Goal: Task Accomplishment & Management: Manage account settings

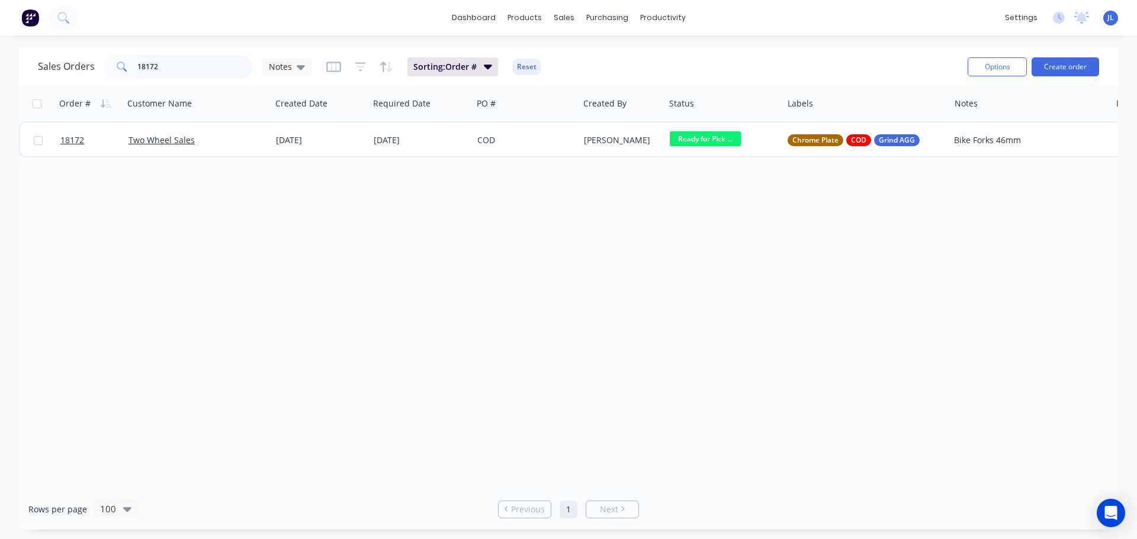
click at [183, 71] on input "18172" at bounding box center [194, 67] width 115 height 24
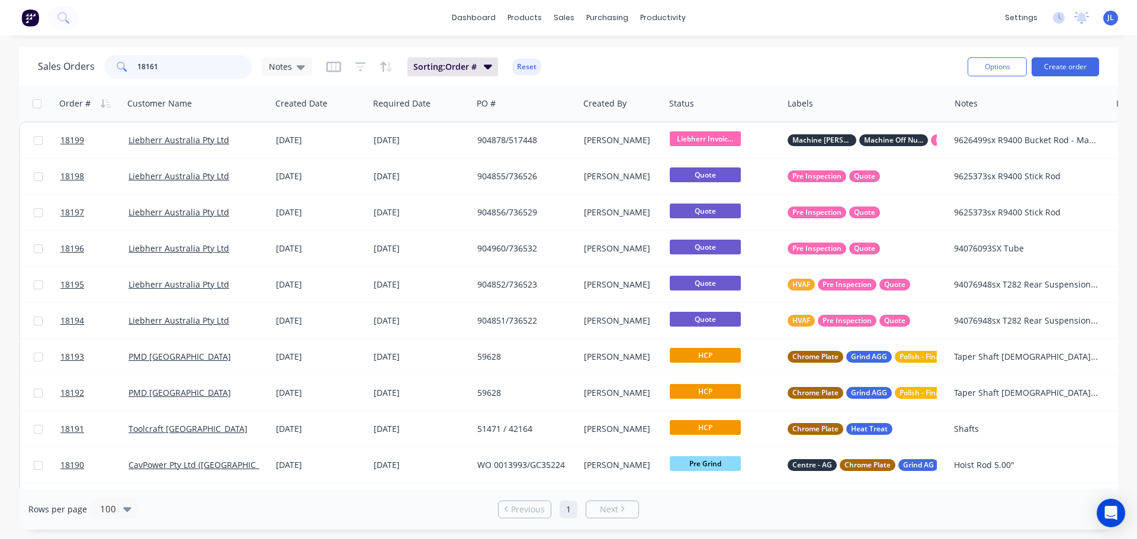
type input "18161"
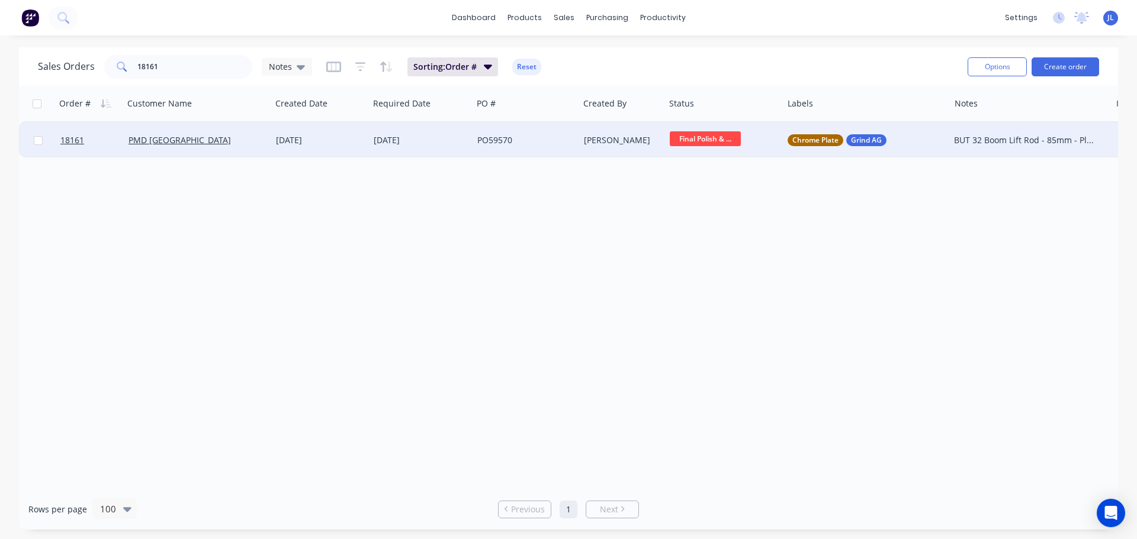
click at [720, 146] on span "Final Polish & ..." at bounding box center [704, 138] width 71 height 15
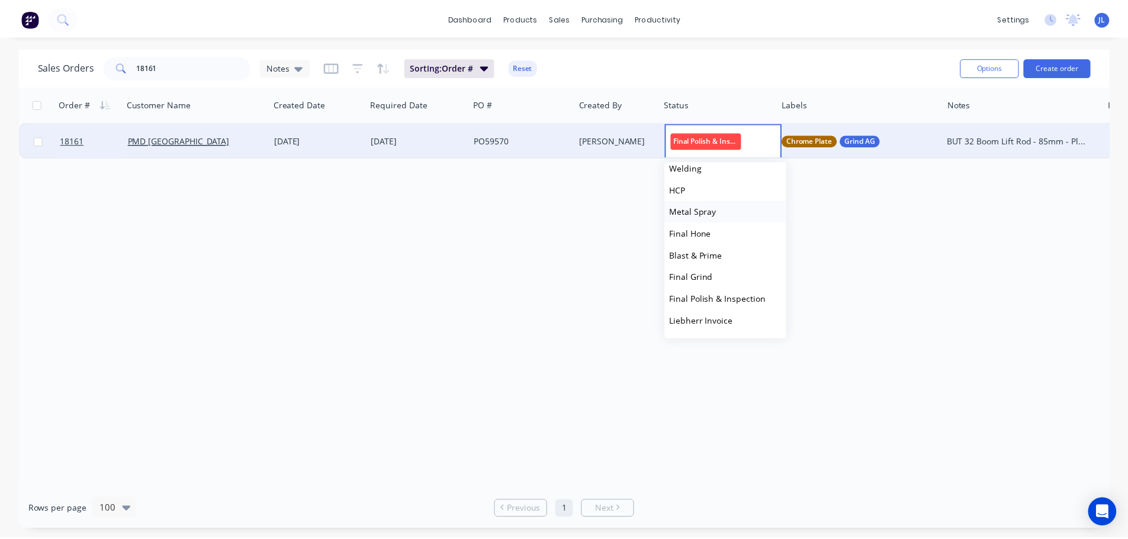
scroll to position [237, 0]
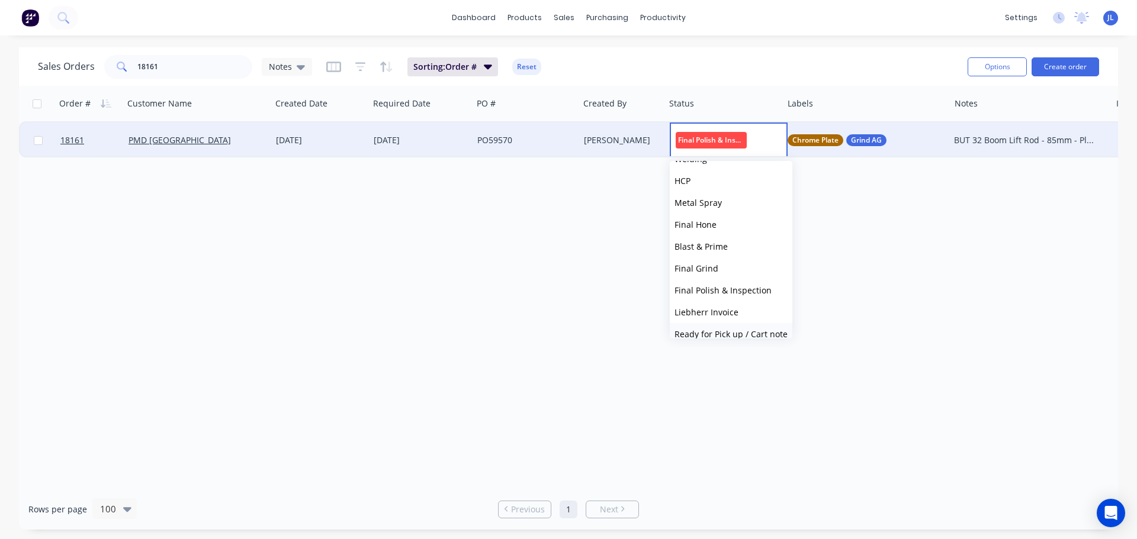
click at [742, 330] on span "Ready for Pick up / Cart note" at bounding box center [730, 334] width 113 height 11
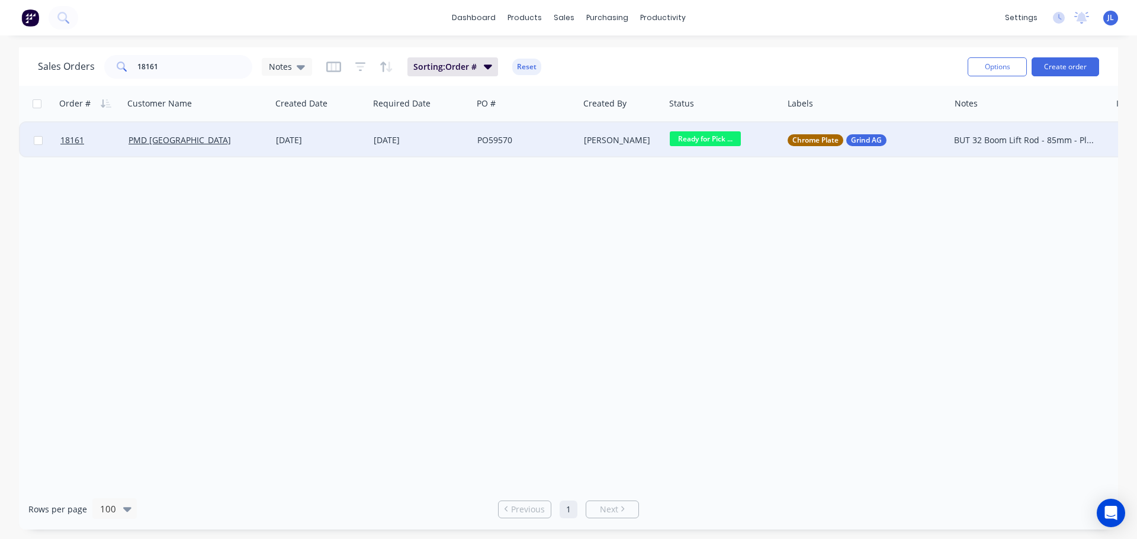
click at [565, 140] on div "PO59570" at bounding box center [523, 140] width 92 height 12
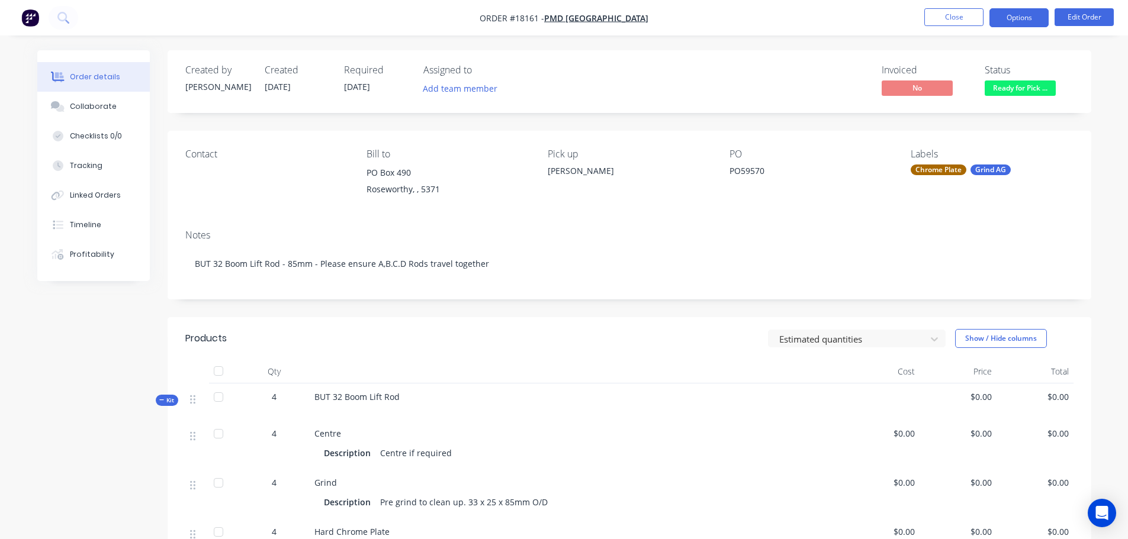
click at [1016, 9] on button "Options" at bounding box center [1018, 17] width 59 height 19
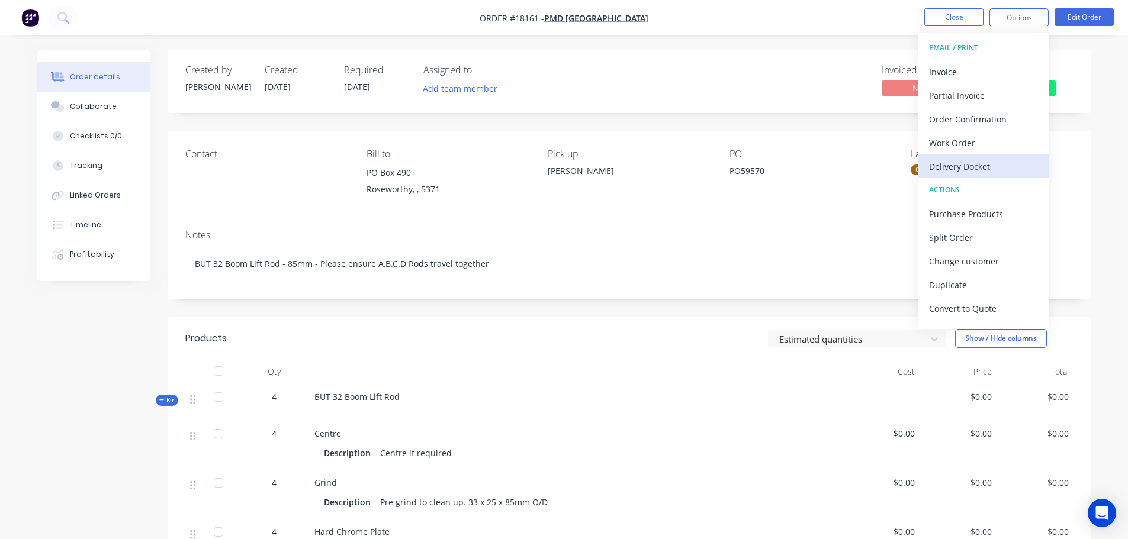
click at [986, 174] on div "Delivery Docket" at bounding box center [983, 166] width 109 height 17
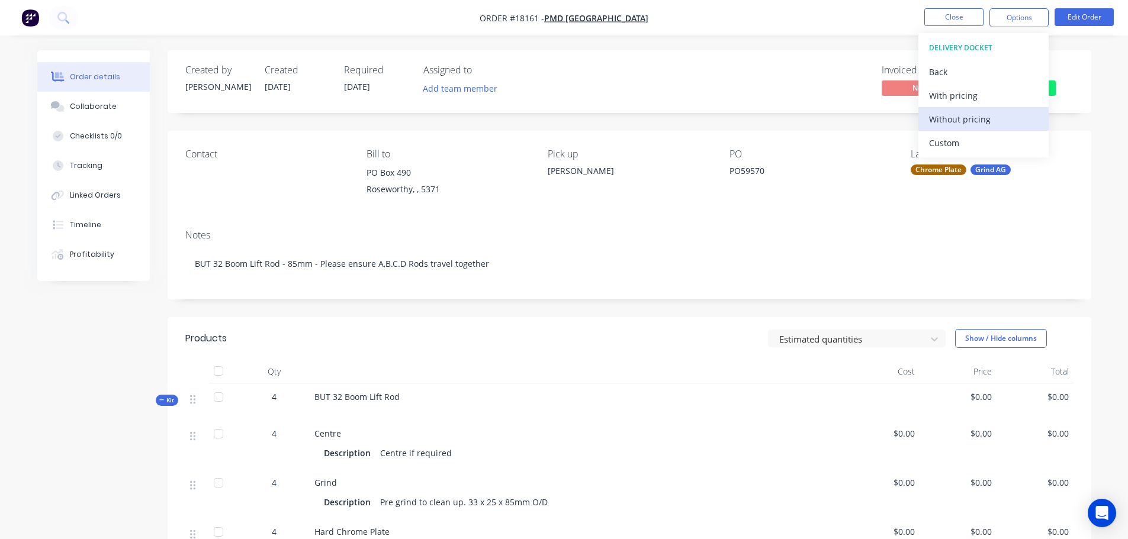
click at [966, 118] on div "Without pricing" at bounding box center [983, 119] width 109 height 17
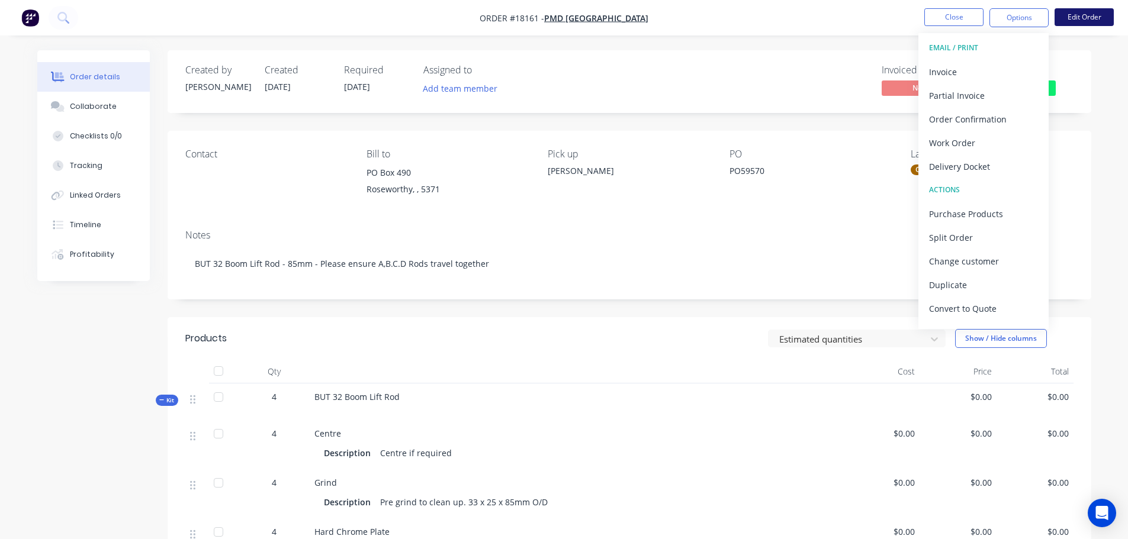
click at [1077, 19] on button "Edit Order" at bounding box center [1083, 17] width 59 height 18
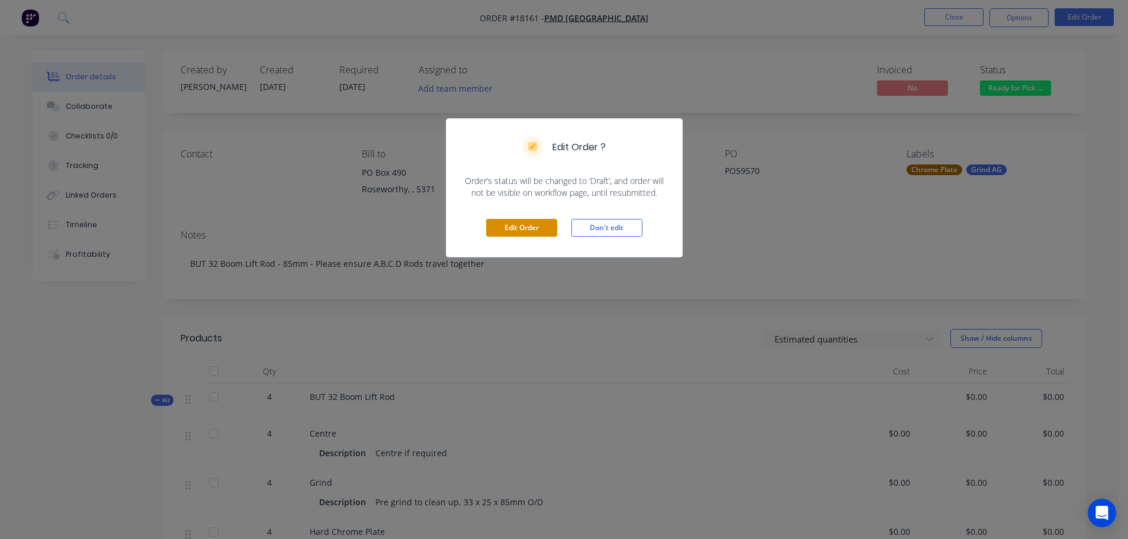
click at [514, 224] on button "Edit Order" at bounding box center [521, 228] width 71 height 18
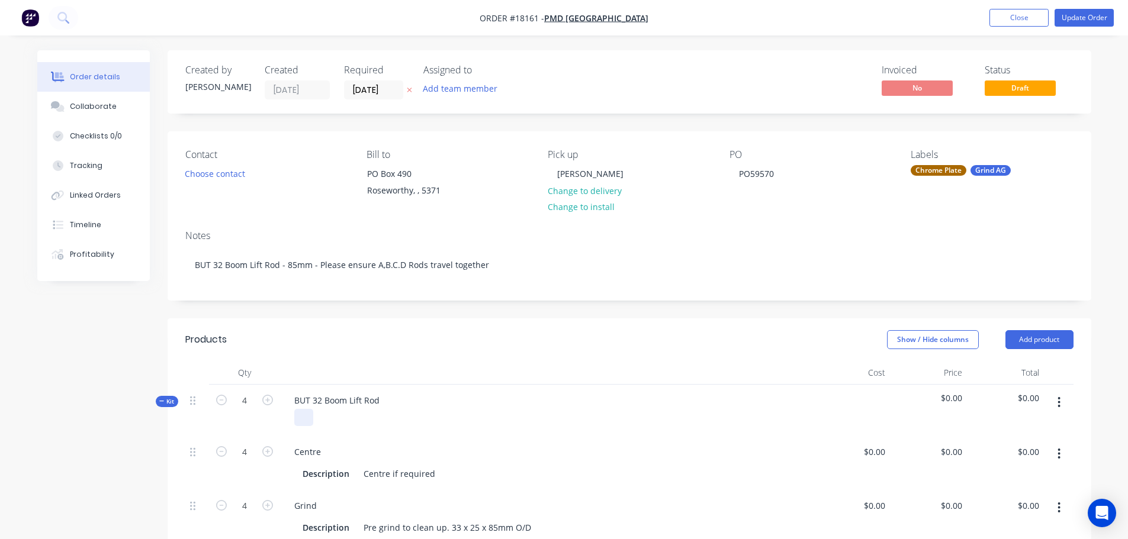
click at [298, 424] on div at bounding box center [303, 417] width 19 height 17
click at [620, 331] on div "Show / Hide columns Add product" at bounding box center [723, 339] width 699 height 19
click at [1071, 24] on button "Update Order" at bounding box center [1083, 18] width 59 height 18
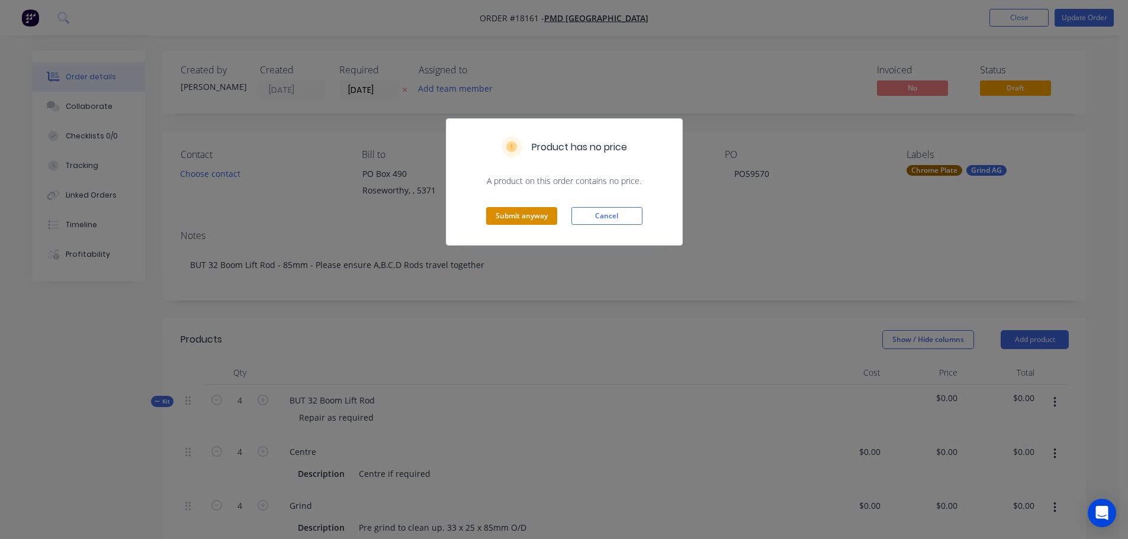
click at [539, 223] on button "Submit anyway" at bounding box center [521, 216] width 71 height 18
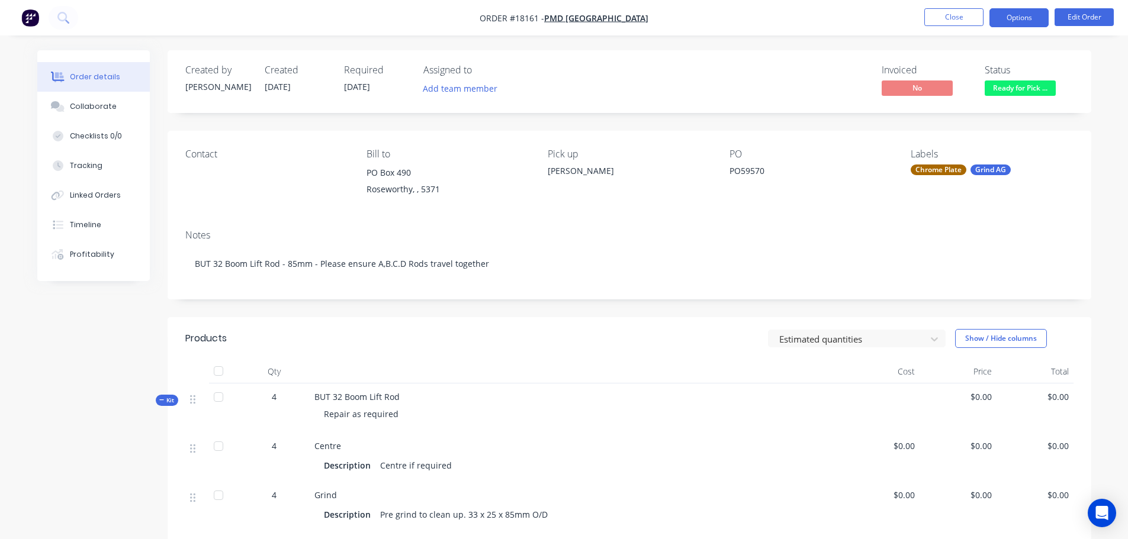
click at [1028, 20] on button "Options" at bounding box center [1018, 17] width 59 height 19
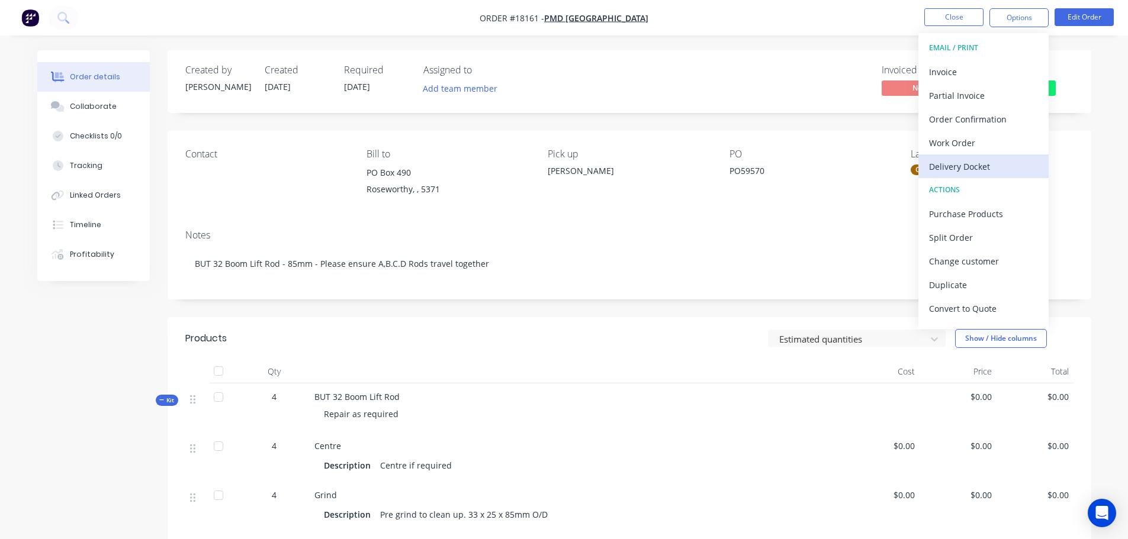
click at [968, 172] on div "Delivery Docket" at bounding box center [983, 166] width 109 height 17
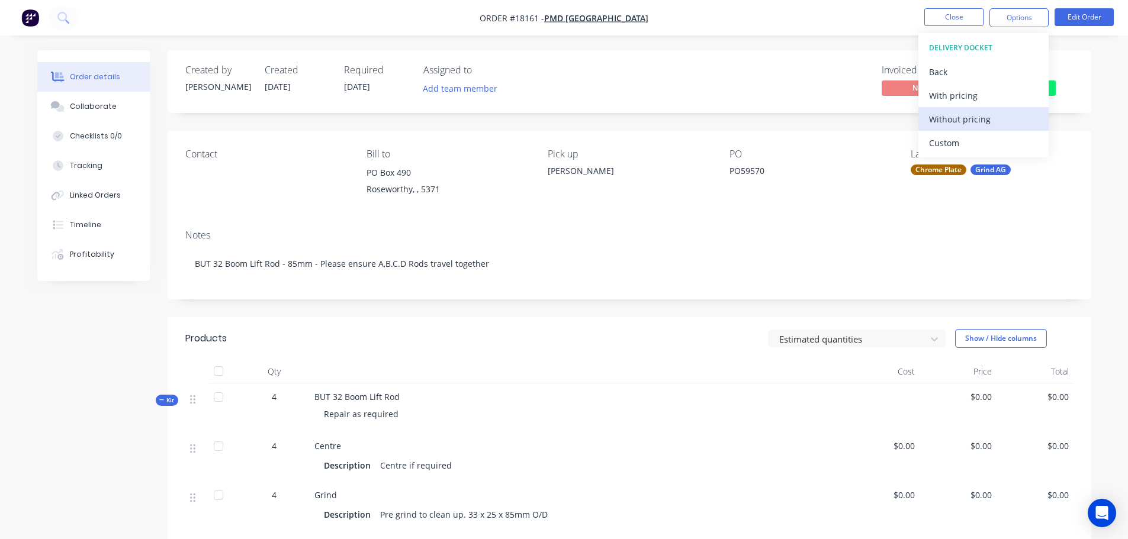
click at [960, 125] on div "Without pricing" at bounding box center [983, 119] width 109 height 17
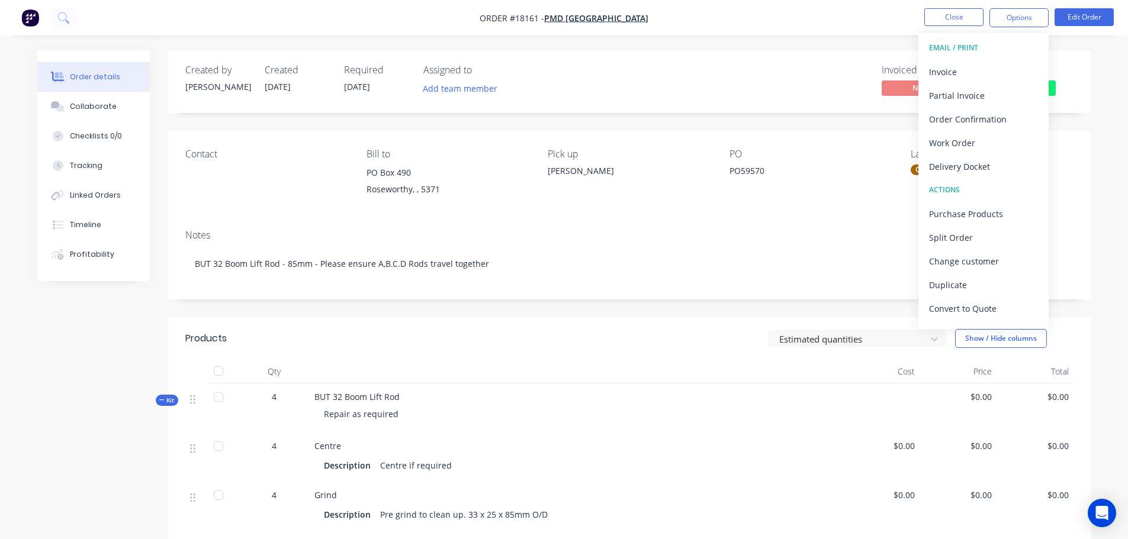
click at [639, 329] on div "Estimated quantities Show / Hide columns" at bounding box center [723, 338] width 699 height 19
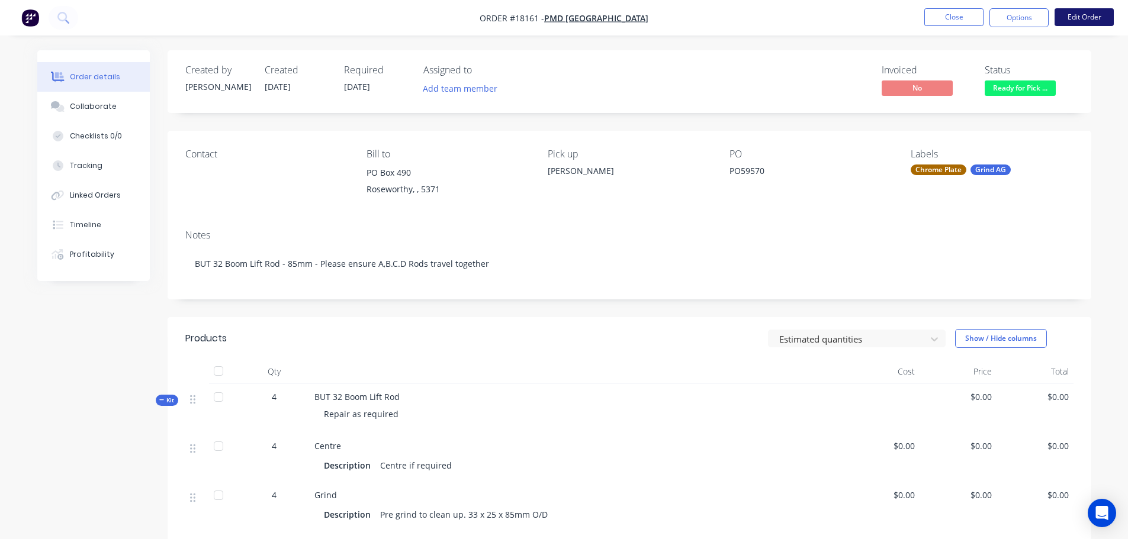
click at [1078, 23] on button "Edit Order" at bounding box center [1083, 17] width 59 height 18
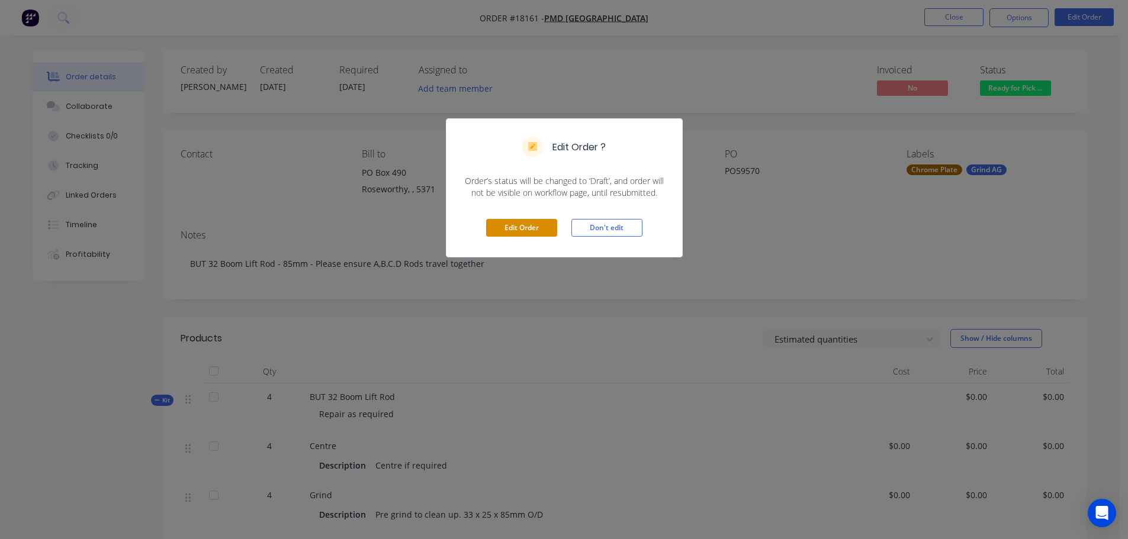
click at [554, 227] on button "Edit Order" at bounding box center [521, 228] width 71 height 18
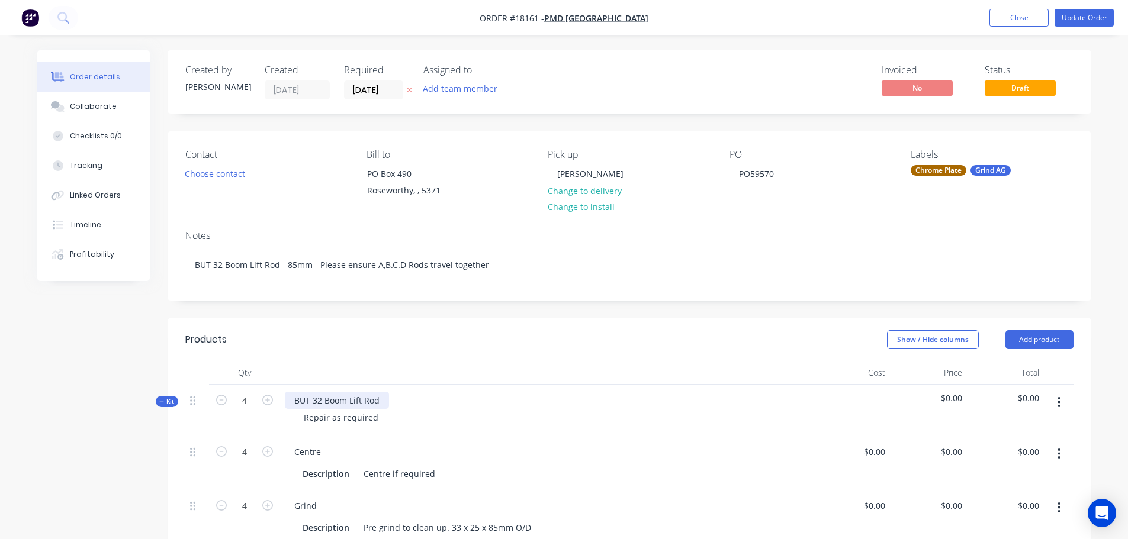
click at [379, 403] on div "BUT 32 Boom Lift Rod" at bounding box center [337, 400] width 104 height 17
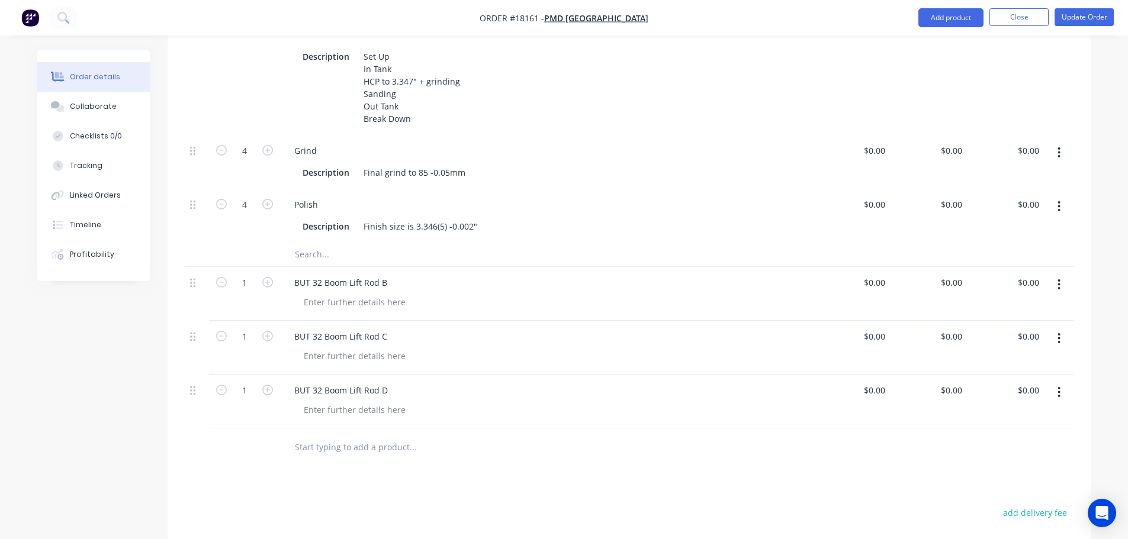
scroll to position [533, 0]
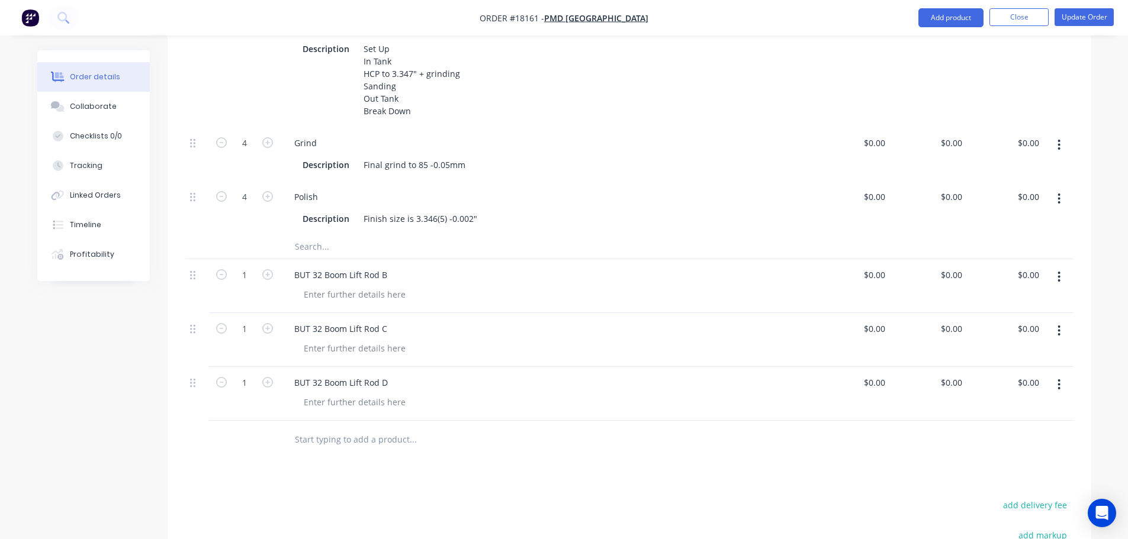
click at [1061, 282] on button "button" at bounding box center [1059, 276] width 28 height 21
click at [1023, 372] on div "Delete" at bounding box center [1016, 379] width 91 height 17
click at [1060, 281] on icon "button" at bounding box center [1058, 277] width 3 height 13
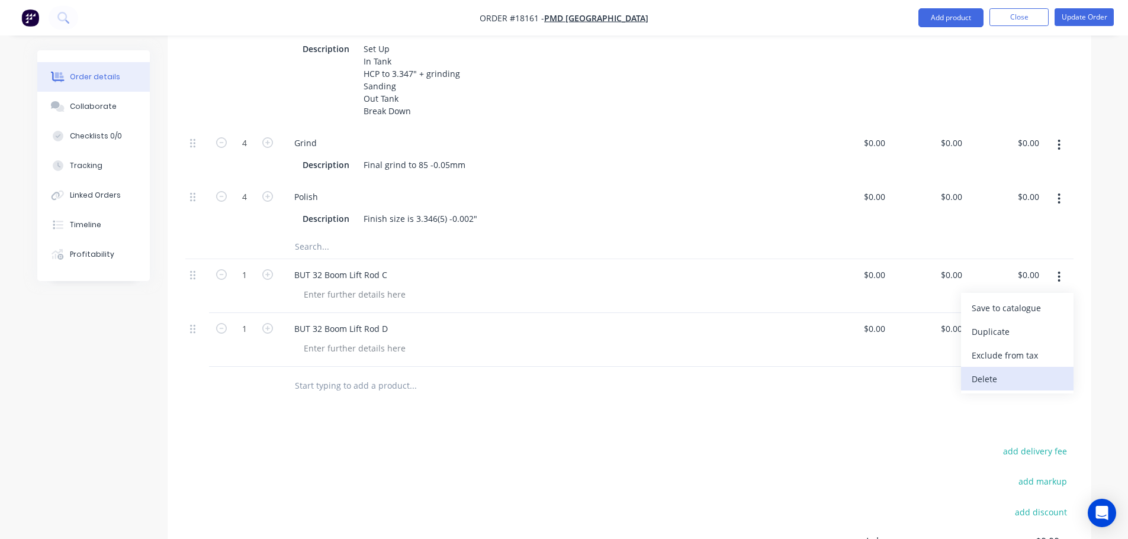
click at [1035, 378] on div "Delete" at bounding box center [1016, 379] width 91 height 17
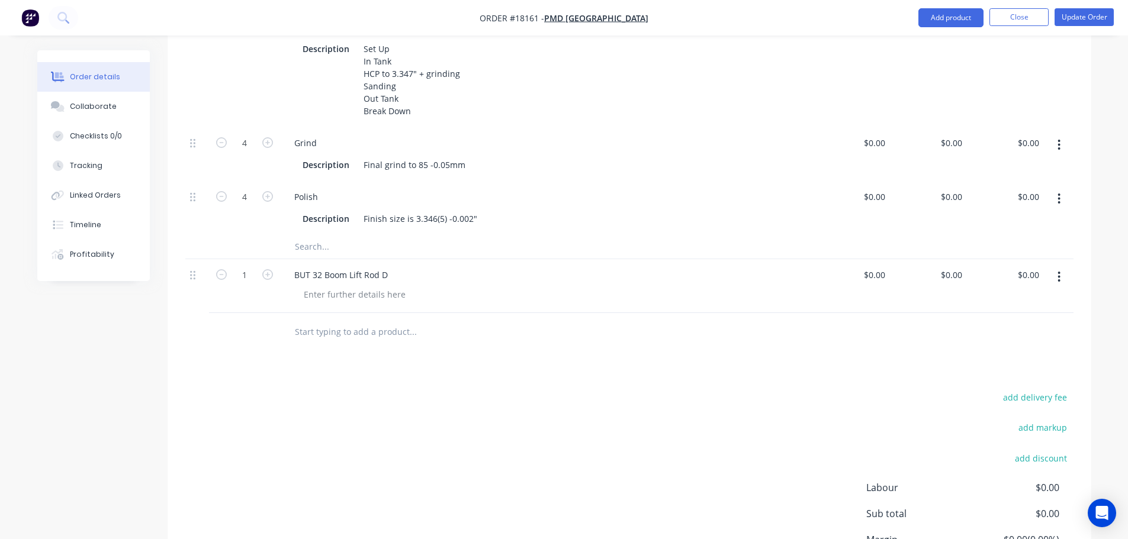
click at [1060, 273] on icon "button" at bounding box center [1059, 277] width 2 height 11
click at [1034, 372] on div "Delete" at bounding box center [1016, 379] width 91 height 17
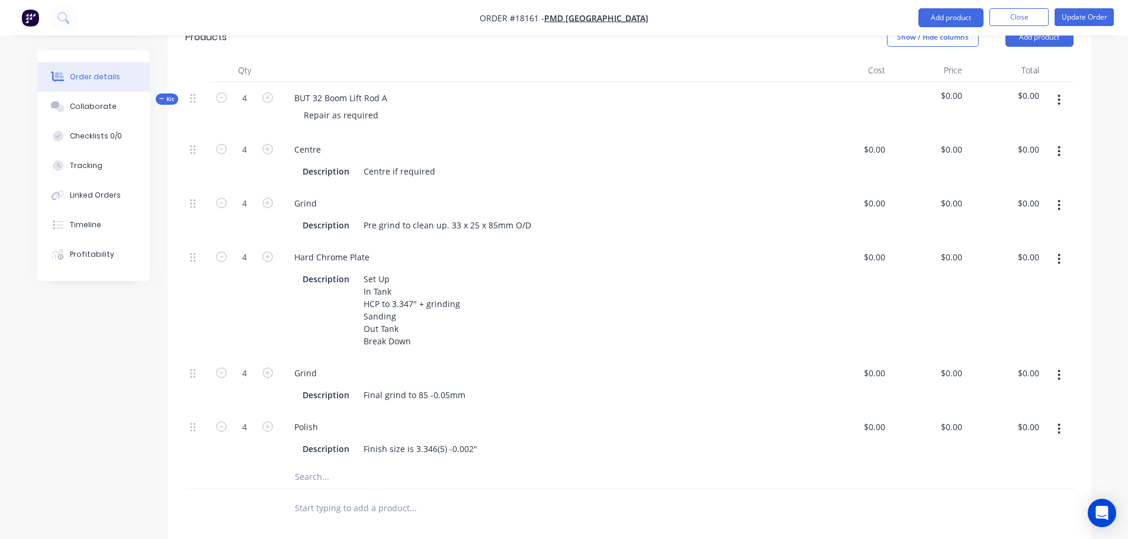
scroll to position [296, 0]
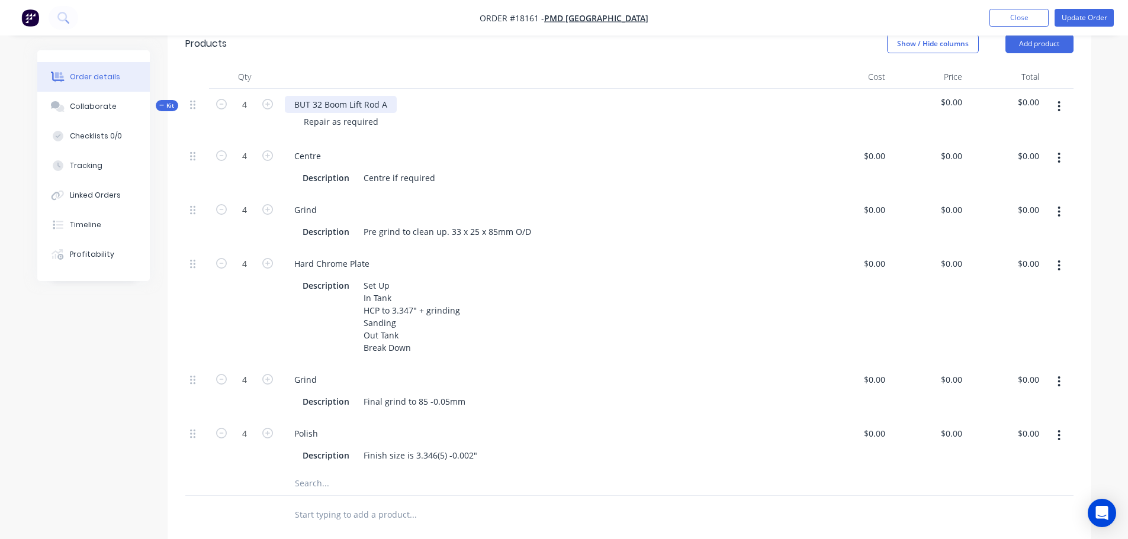
click at [390, 104] on div "BUT 32 Boom Lift Rod A" at bounding box center [341, 104] width 112 height 17
click at [1073, 12] on button "Update Order" at bounding box center [1083, 18] width 59 height 18
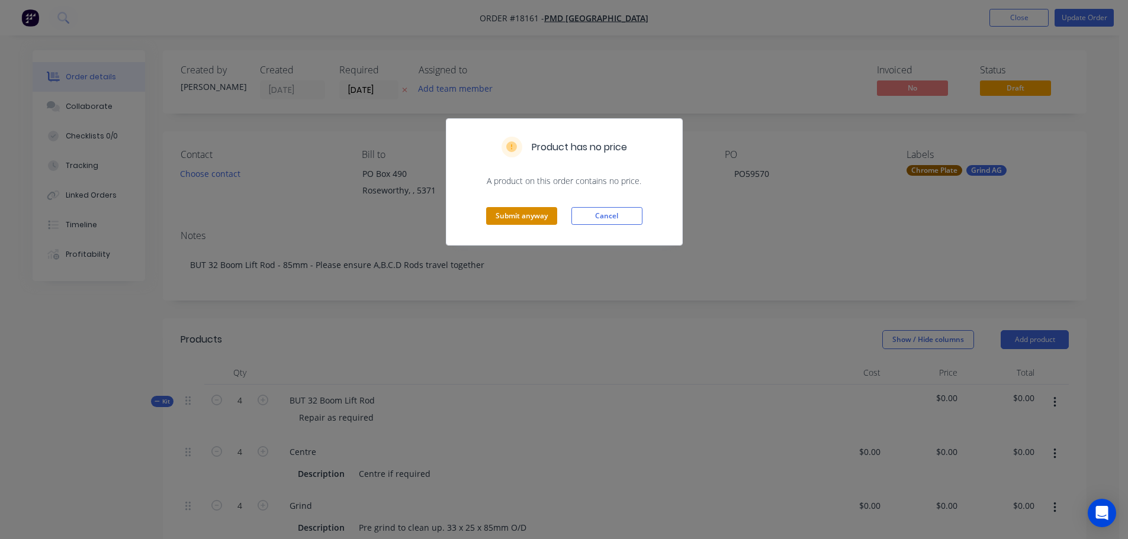
click at [532, 223] on button "Submit anyway" at bounding box center [521, 216] width 71 height 18
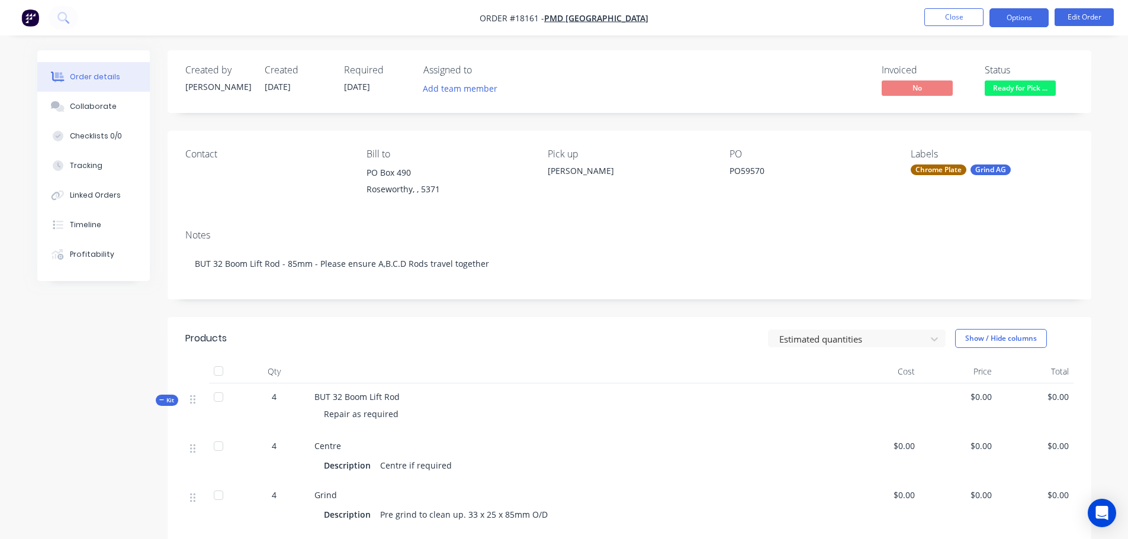
click at [1014, 19] on button "Options" at bounding box center [1018, 17] width 59 height 19
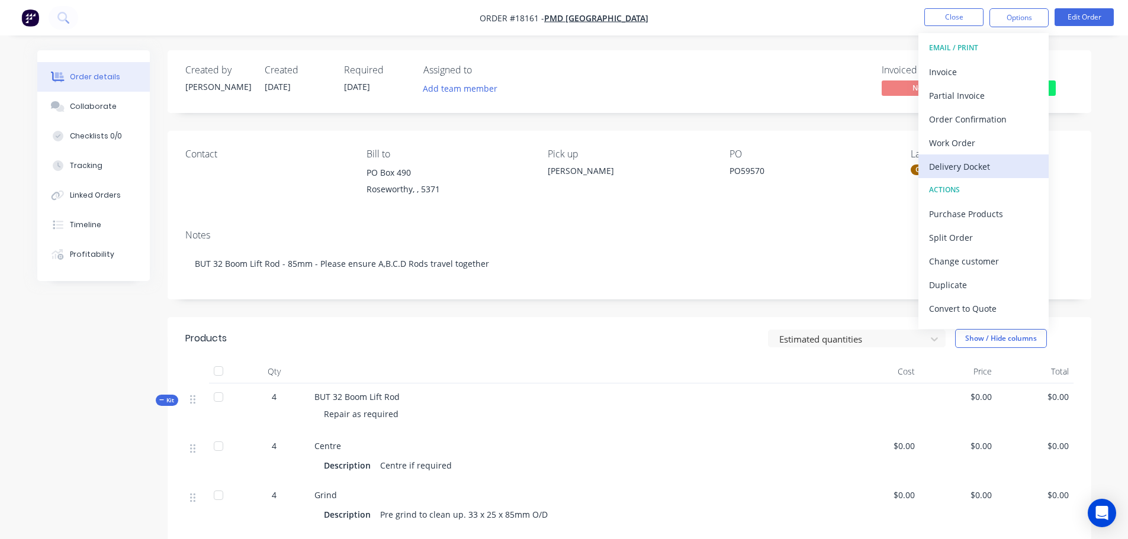
click at [983, 170] on div "Delivery Docket" at bounding box center [983, 166] width 109 height 17
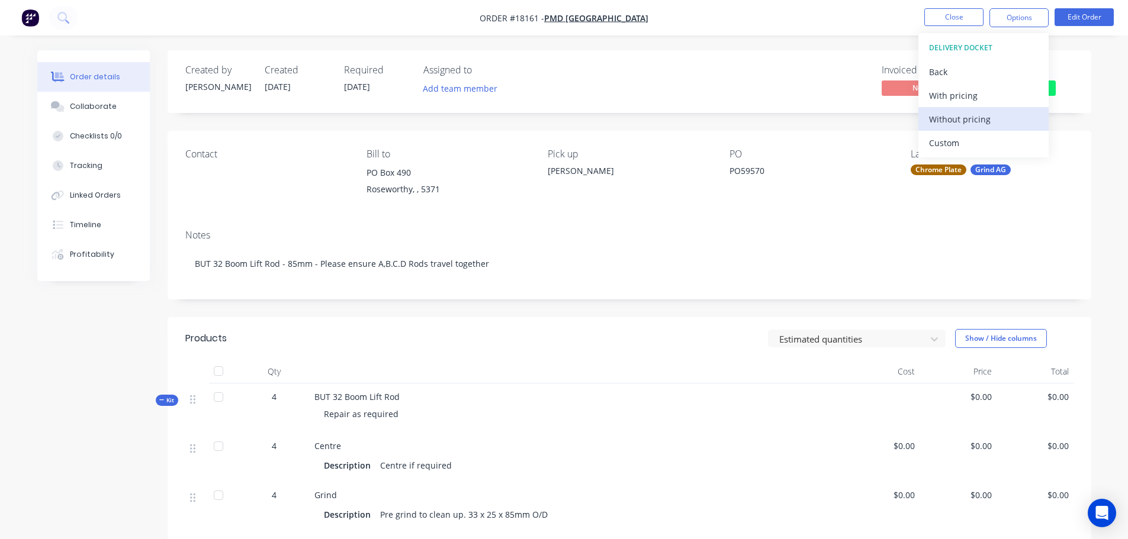
click at [964, 124] on div "Without pricing" at bounding box center [983, 119] width 109 height 17
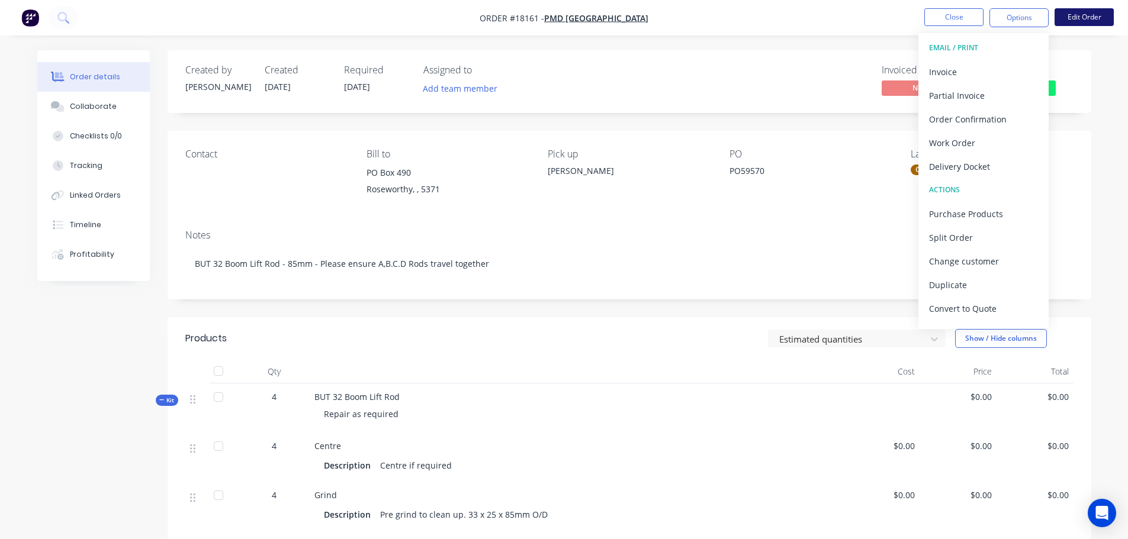
click at [1087, 20] on button "Edit Order" at bounding box center [1083, 17] width 59 height 18
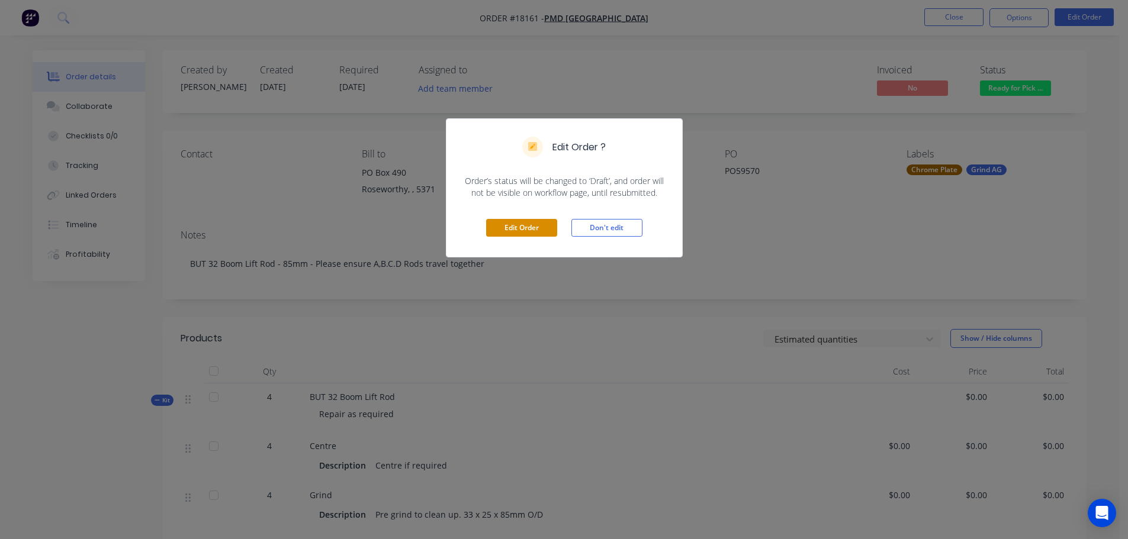
click at [554, 223] on button "Edit Order" at bounding box center [521, 228] width 71 height 18
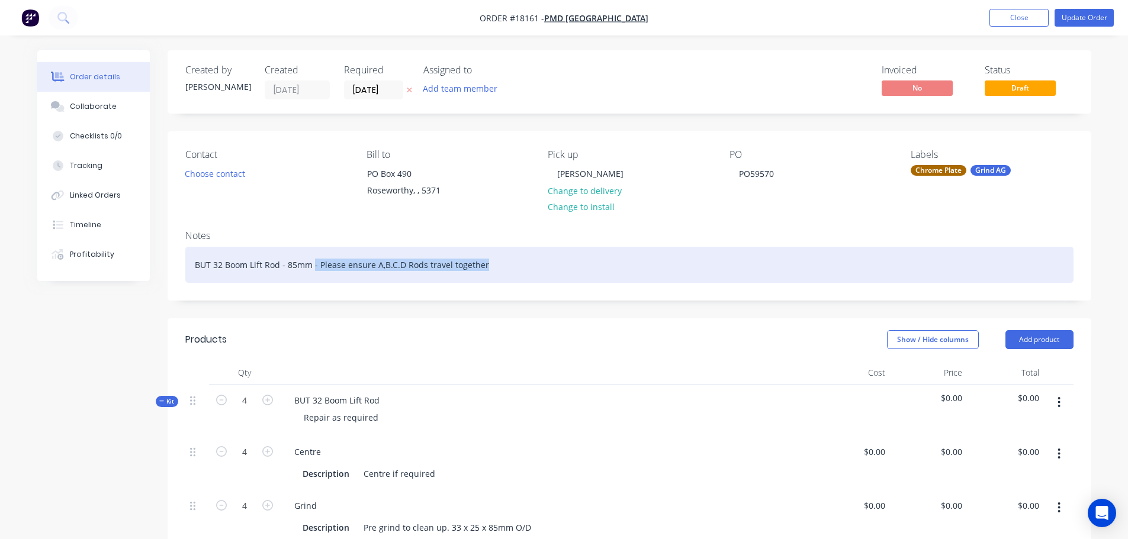
drag, startPoint x: 313, startPoint y: 263, endPoint x: 626, endPoint y: 238, distance: 314.2
click at [626, 238] on div "Notes BUT 32 Boom Lift Rod - 85mm - Please ensure A,B.C.D Rods travel together" at bounding box center [629, 260] width 923 height 79
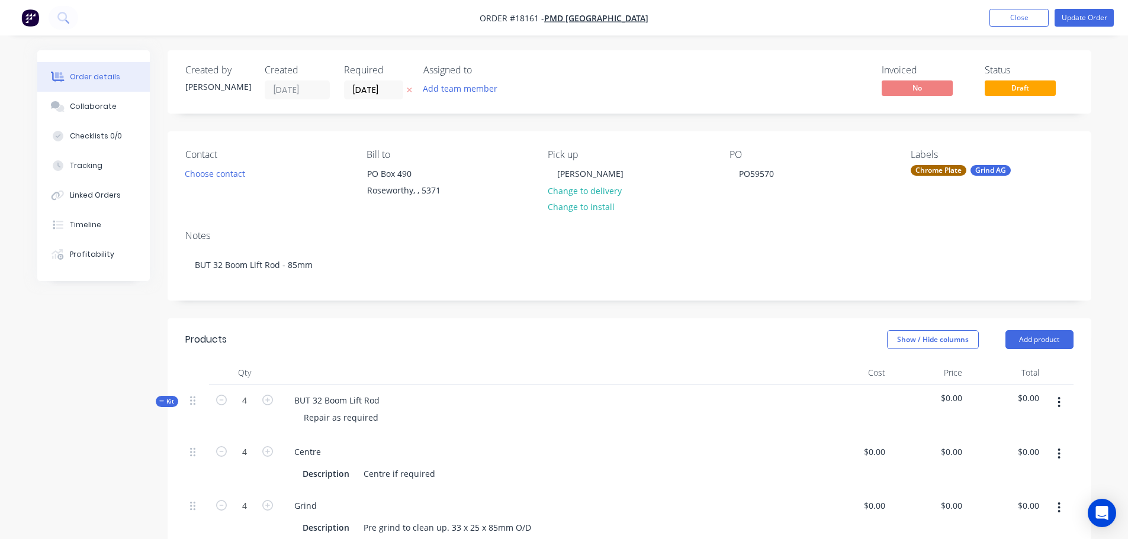
click at [641, 343] on div "Show / Hide columns Add product" at bounding box center [723, 339] width 699 height 19
click at [1086, 18] on button "Update Order" at bounding box center [1083, 18] width 59 height 18
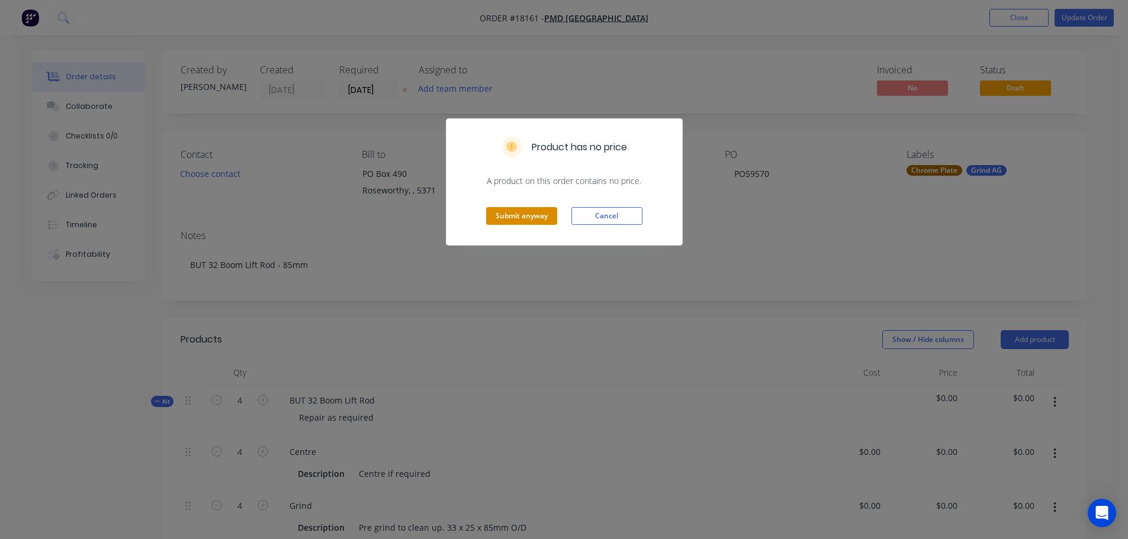
click at [529, 221] on button "Submit anyway" at bounding box center [521, 216] width 71 height 18
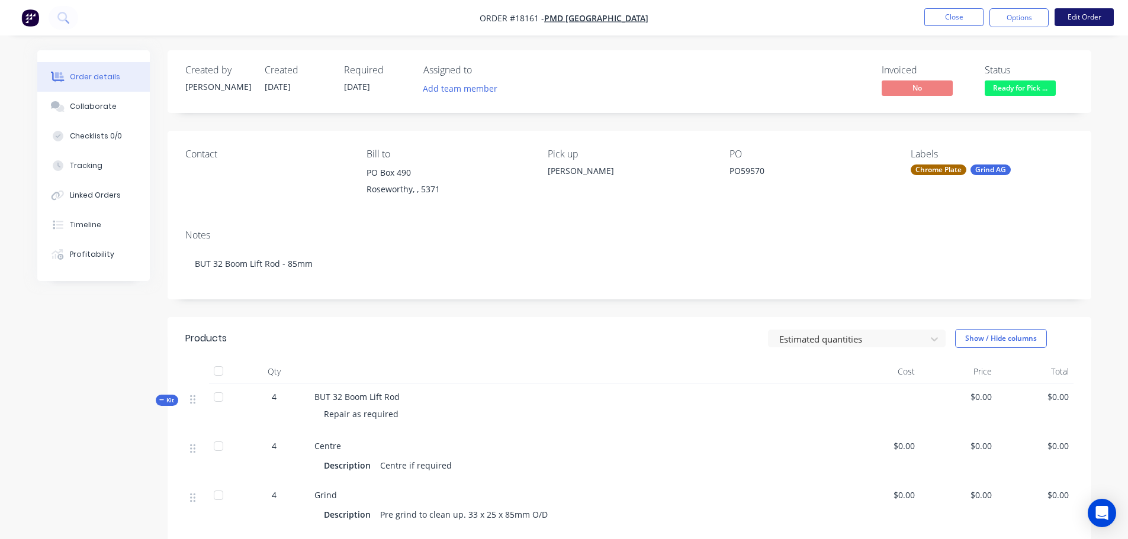
click at [1069, 15] on button "Edit Order" at bounding box center [1083, 17] width 59 height 18
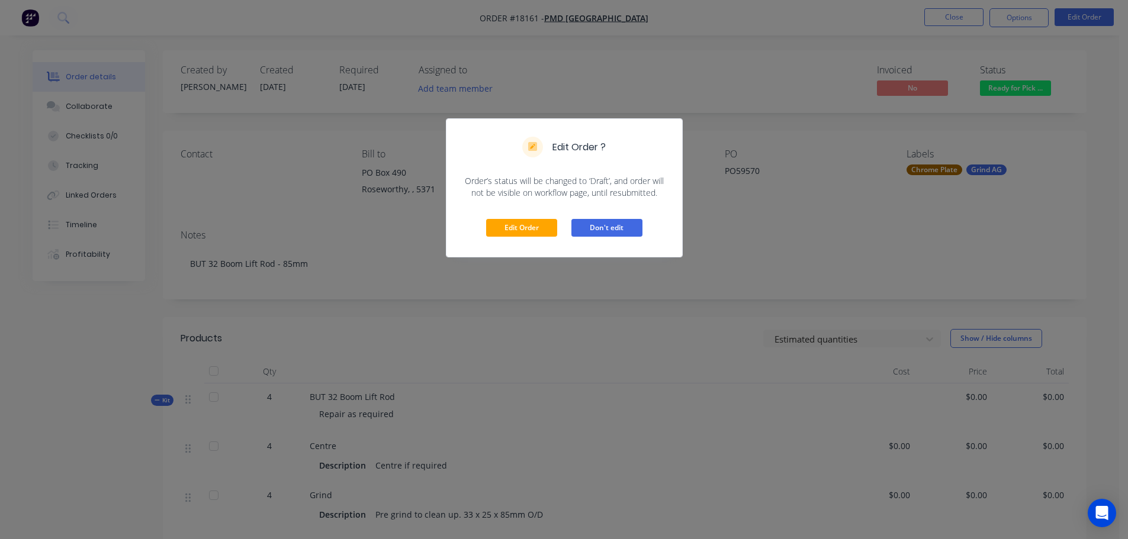
click at [604, 233] on button "Don't edit" at bounding box center [606, 228] width 71 height 18
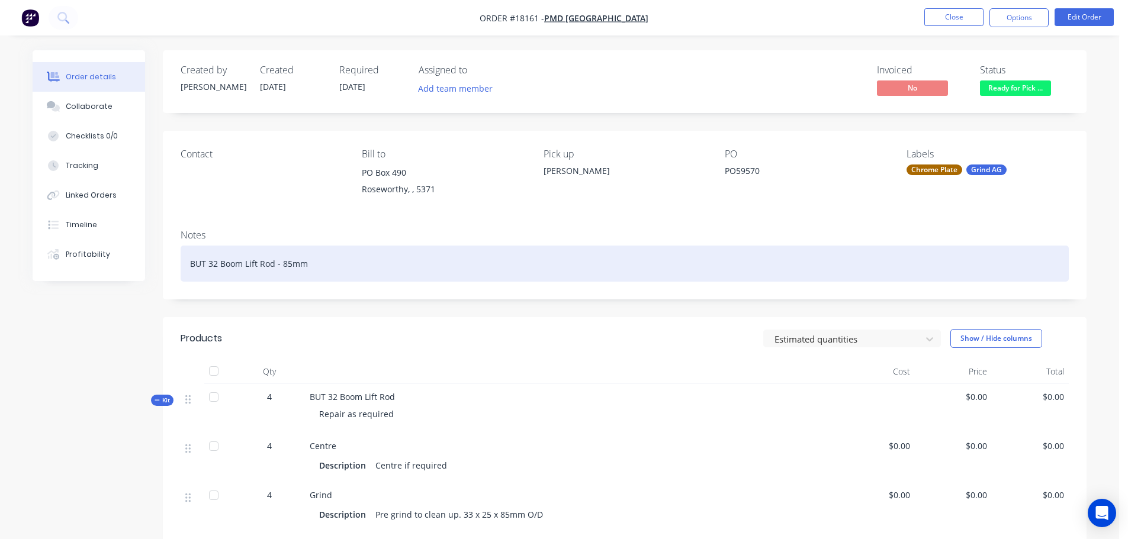
click at [598, 286] on div "Edit Order ? Order’s status will be changed to ‘Draft’, and order will not be v…" at bounding box center [564, 269] width 1128 height 539
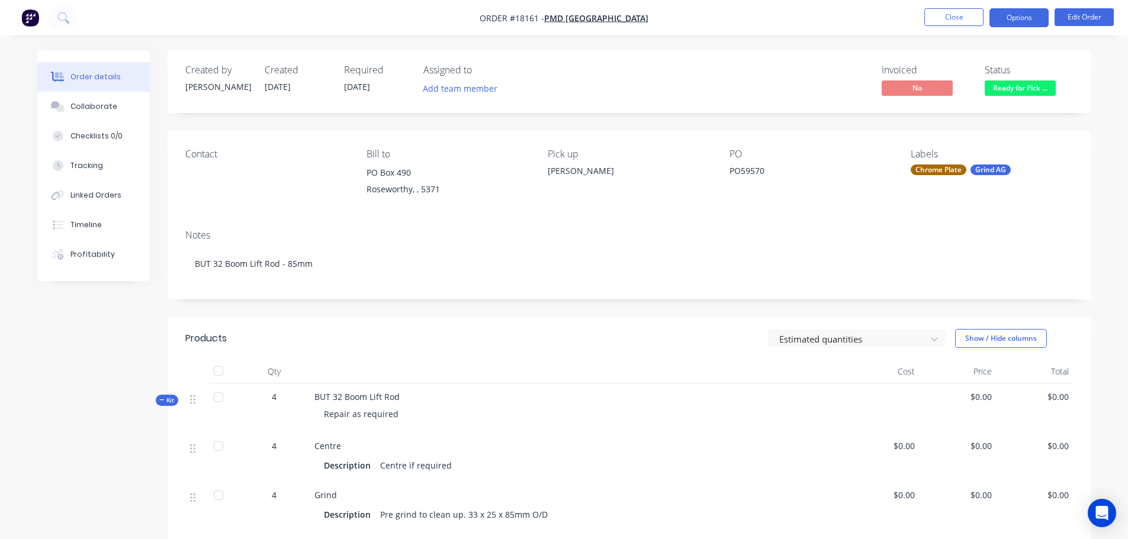
click at [1039, 22] on button "Options" at bounding box center [1018, 17] width 59 height 19
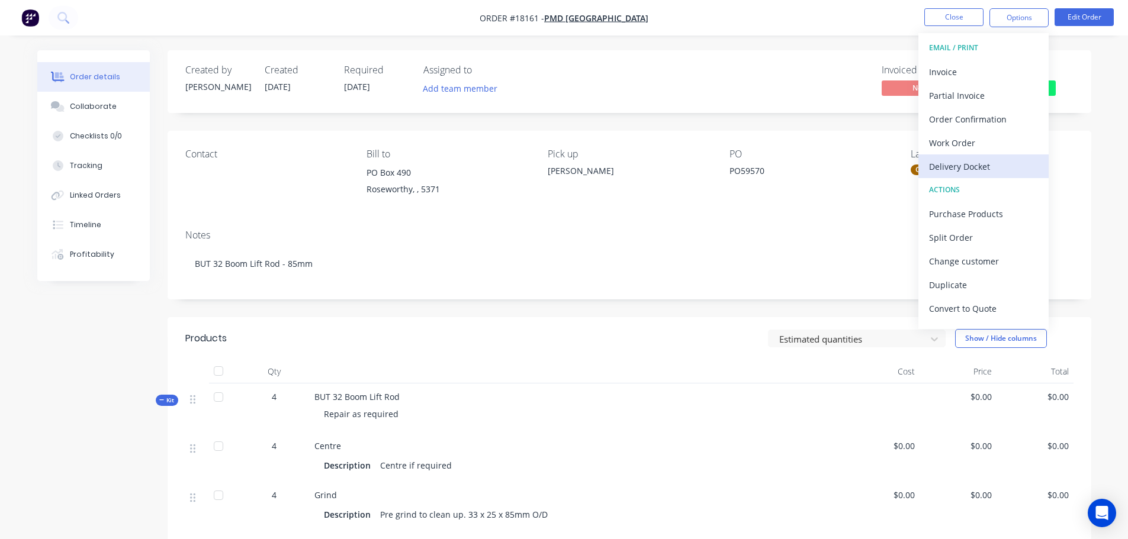
click at [964, 162] on div "Delivery Docket" at bounding box center [983, 166] width 109 height 17
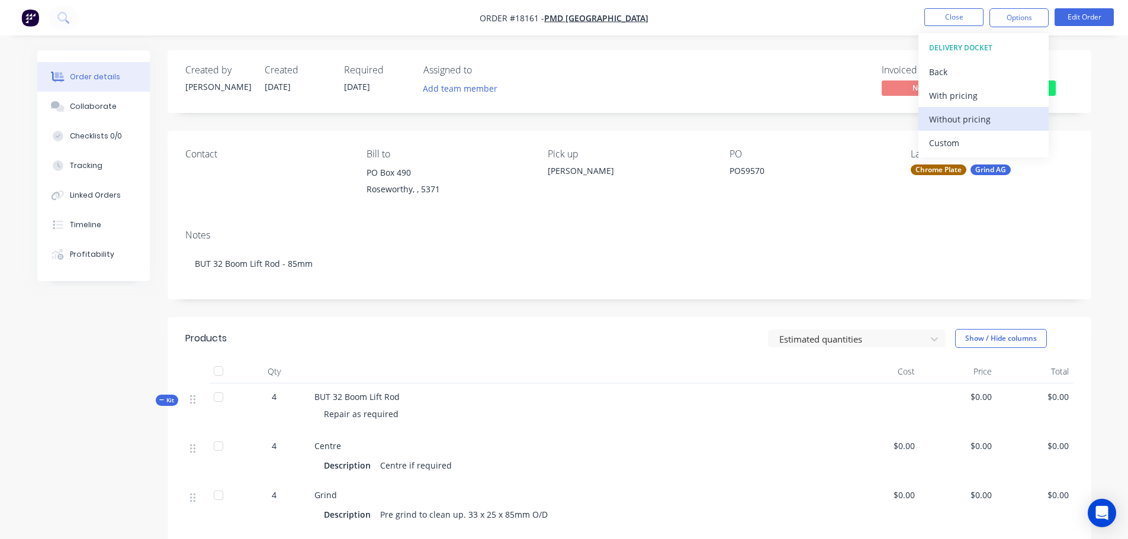
click at [945, 117] on div "Without pricing" at bounding box center [983, 119] width 109 height 17
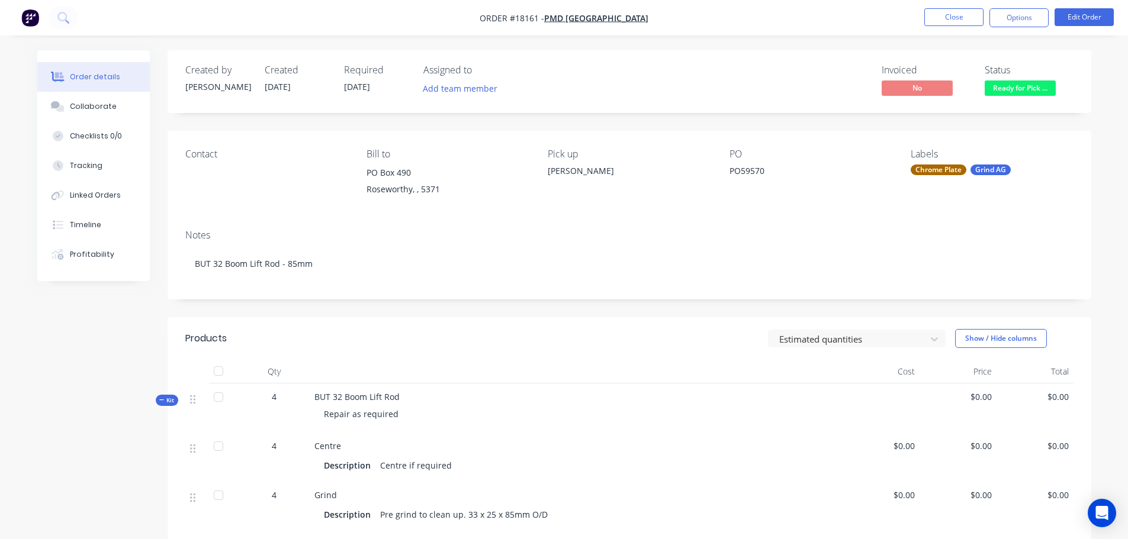
click at [733, 78] on div "Invoiced No Status Ready for Pick ..." at bounding box center [808, 82] width 532 height 34
click at [922, 17] on ul "Close Options Edit Order" at bounding box center [1019, 17] width 218 height 19
click at [937, 25] on button "Close" at bounding box center [953, 17] width 59 height 18
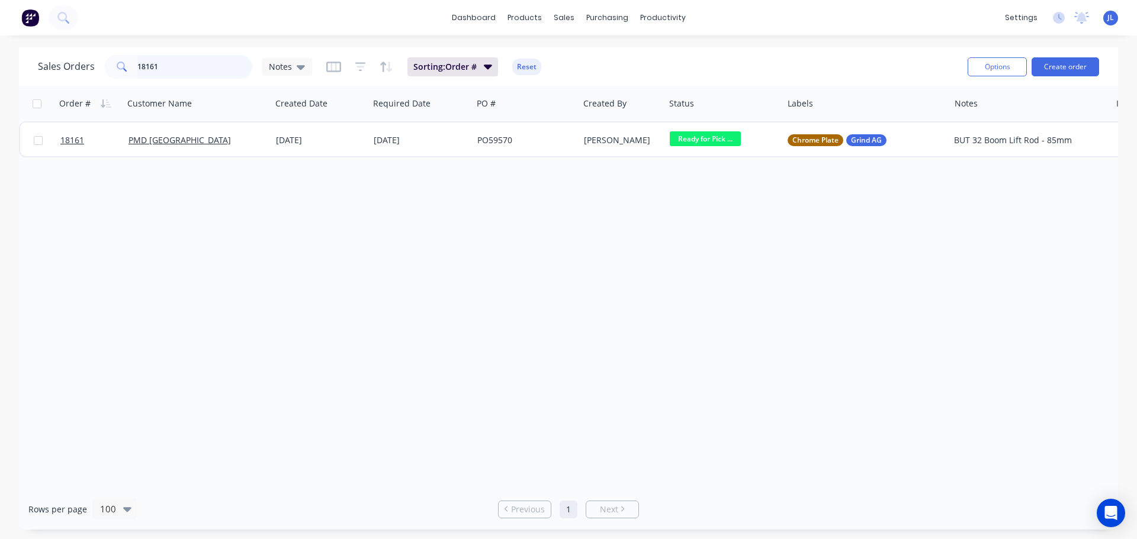
click at [152, 69] on input "18161" at bounding box center [194, 67] width 115 height 24
drag, startPoint x: 170, startPoint y: 67, endPoint x: 99, endPoint y: 67, distance: 71.6
click at [99, 67] on div "Sales Orders 18161 Notes" at bounding box center [175, 67] width 274 height 24
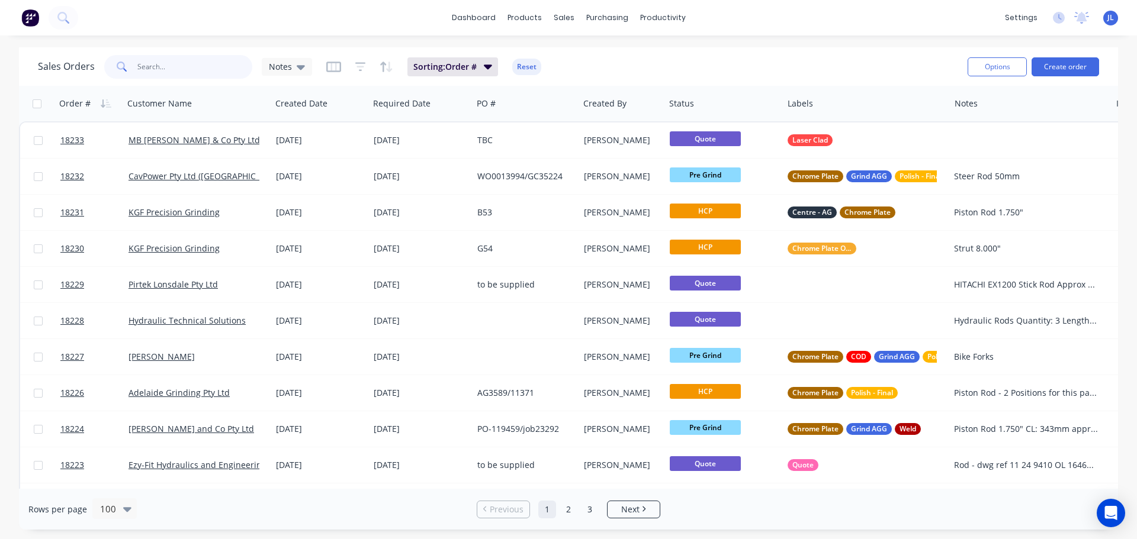
click at [169, 67] on input "text" at bounding box center [194, 67] width 115 height 24
click at [576, 56] on div at bounding box center [571, 56] width 18 height 11
click at [574, 75] on div at bounding box center [571, 80] width 18 height 11
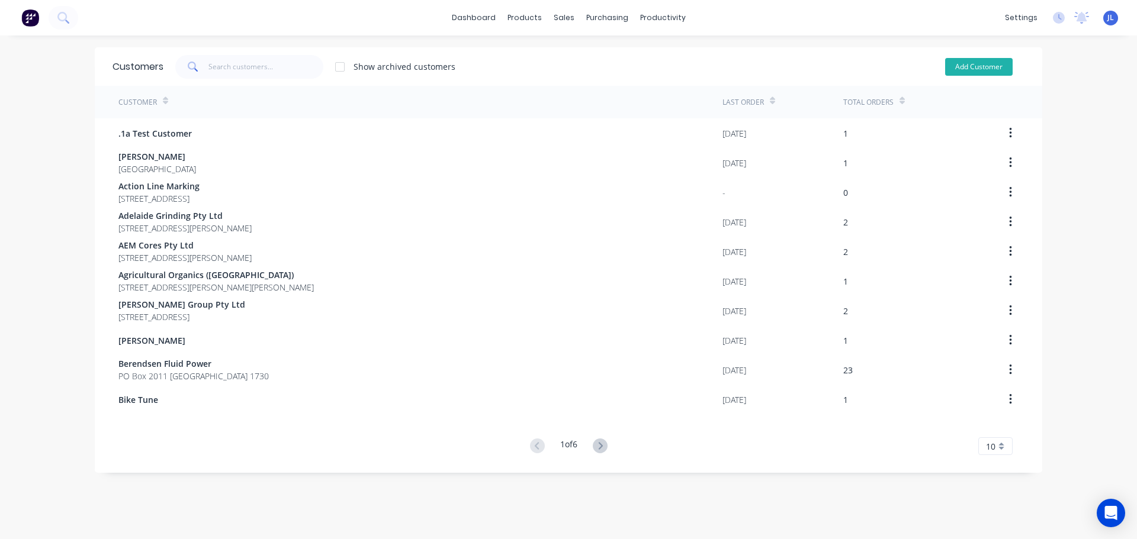
click at [987, 62] on button "Add Customer" at bounding box center [978, 67] width 67 height 18
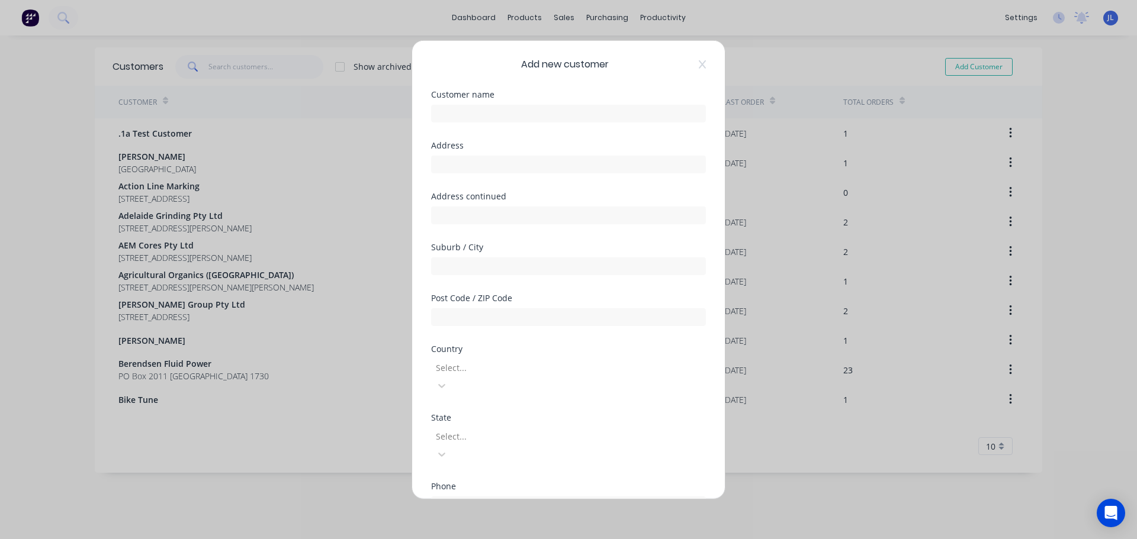
select select "AU"
click at [535, 105] on input "text" at bounding box center [568, 113] width 275 height 18
click at [533, 111] on input "Hydraulic Technical Solustions" at bounding box center [568, 113] width 275 height 18
drag, startPoint x: 565, startPoint y: 110, endPoint x: 320, endPoint y: 118, distance: 245.2
click at [323, 115] on div "Add new customer Customer name Hydraulic Technical Solutions Address Address co…" at bounding box center [568, 269] width 1137 height 539
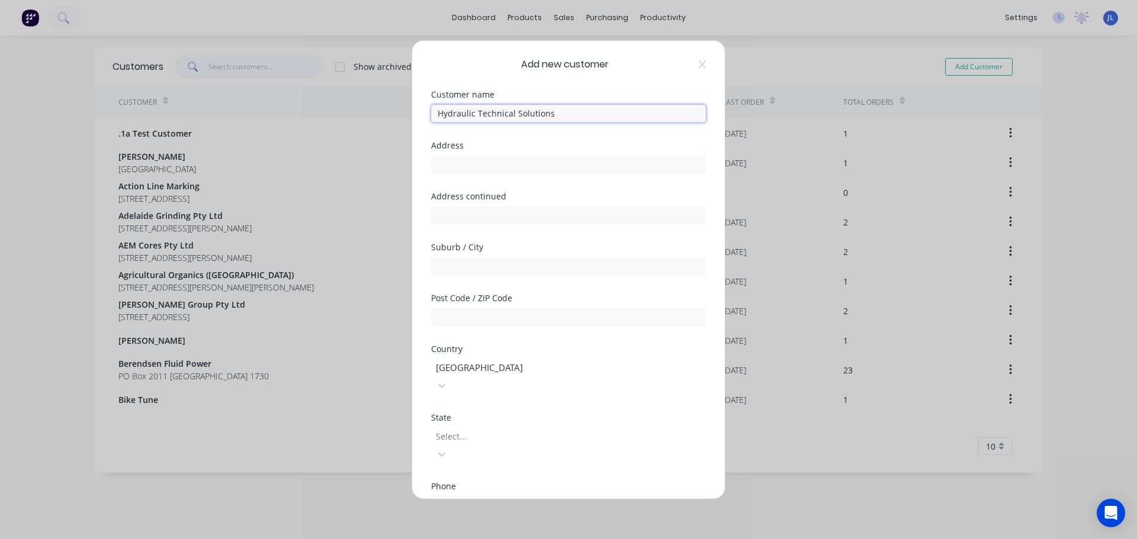
paste input "text"
type input "Hydraulic Technical Solutions"
click at [500, 158] on input "text" at bounding box center [568, 164] width 275 height 18
paste input "[STREET_ADDRESS][PERSON_NAME]"
drag, startPoint x: 534, startPoint y: 163, endPoint x: 579, endPoint y: 163, distance: 45.0
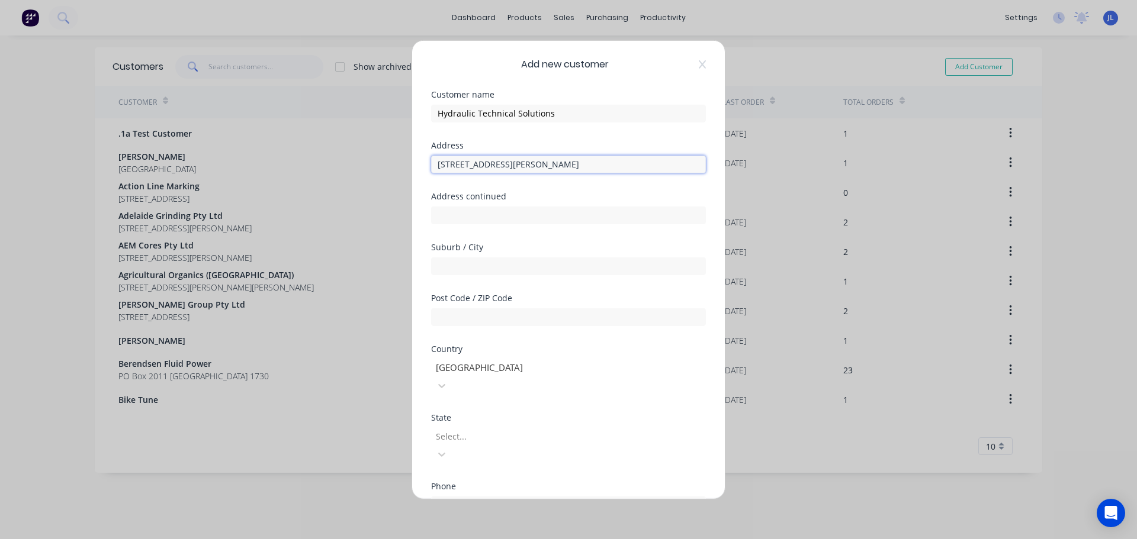
click at [579, 163] on input "[STREET_ADDRESS][PERSON_NAME]" at bounding box center [568, 164] width 275 height 18
type input "[STREET_ADDRESS][PERSON_NAME]"
drag, startPoint x: 485, startPoint y: 262, endPoint x: 492, endPoint y: 262, distance: 7.1
click at [485, 262] on input "text" at bounding box center [568, 266] width 275 height 18
paste input "Forrestfield"
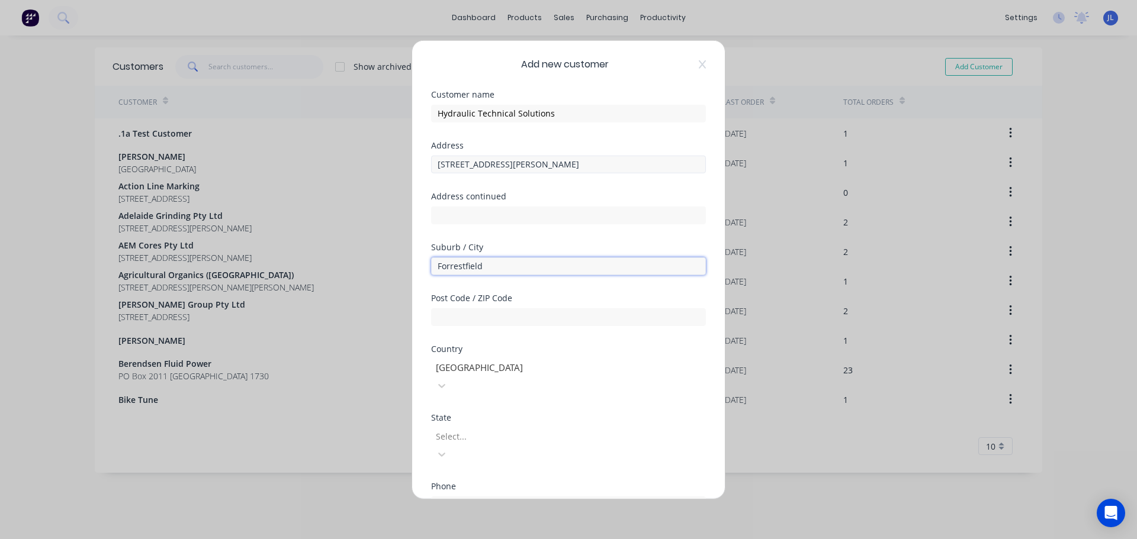
type input "Forrestfield"
drag, startPoint x: 552, startPoint y: 164, endPoint x: 588, endPoint y: 166, distance: 36.2
click at [588, 166] on input "[STREET_ADDRESS][PERSON_NAME]" at bounding box center [568, 164] width 275 height 18
type input "[STREET_ADDRESS][PERSON_NAME]"
click at [494, 316] on input "text" at bounding box center [568, 317] width 275 height 18
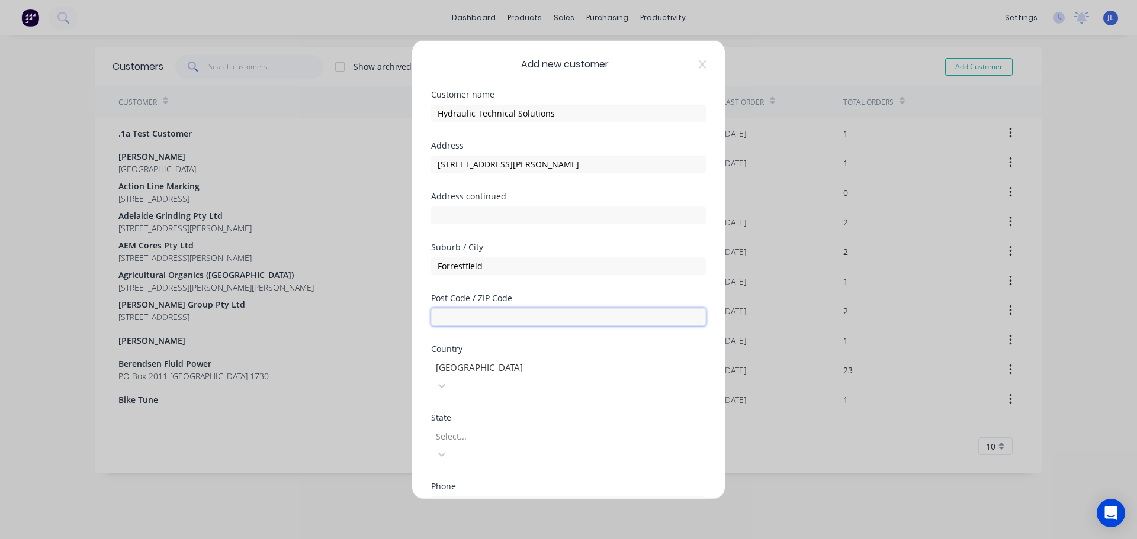
paste input "6058"
type input "6058"
drag, startPoint x: 537, startPoint y: 161, endPoint x: 634, endPoint y: 159, distance: 97.1
click at [607, 162] on input "[STREET_ADDRESS][PERSON_NAME]" at bounding box center [568, 164] width 275 height 18
type input "[STREET_ADDRESS][PERSON_NAME]"
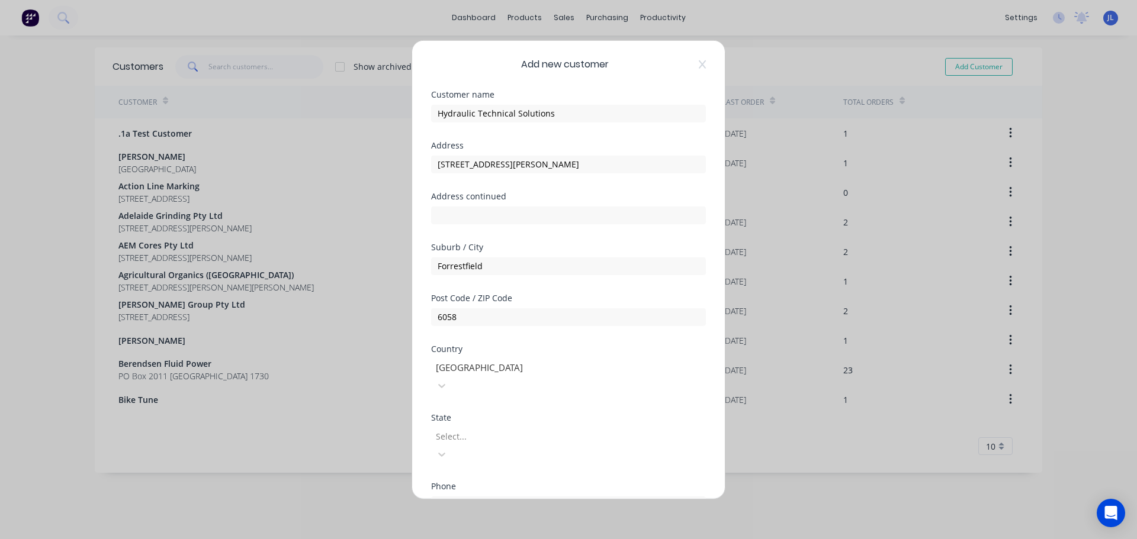
click at [560, 429] on div at bounding box center [519, 436] width 170 height 15
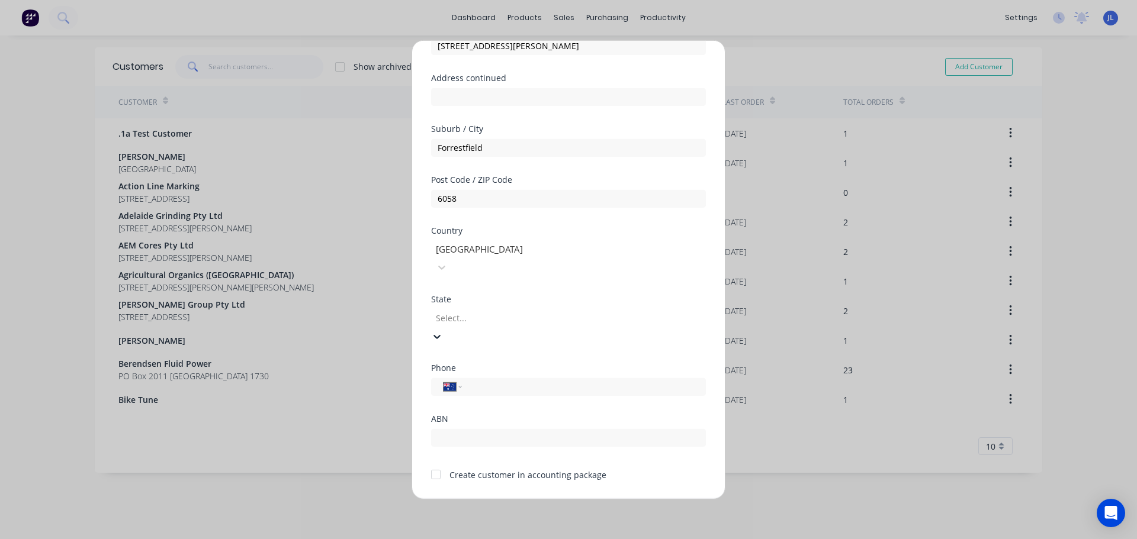
click at [480, 429] on input "text" at bounding box center [568, 438] width 275 height 18
click at [520, 379] on input "tel" at bounding box center [581, 386] width 223 height 14
paste input "0422 982 482"
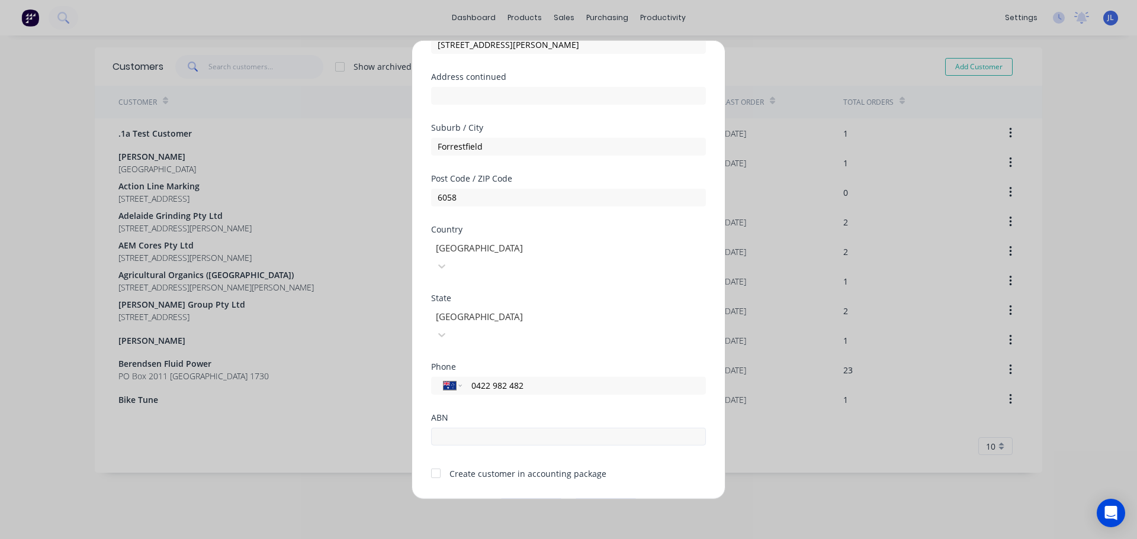
type input "0422 982 482"
click at [483, 427] on input "text" at bounding box center [568, 436] width 275 height 18
click at [433, 462] on div at bounding box center [436, 474] width 24 height 24
click at [546, 427] on input "text" at bounding box center [568, 436] width 275 height 18
paste input "22 534 963 538"
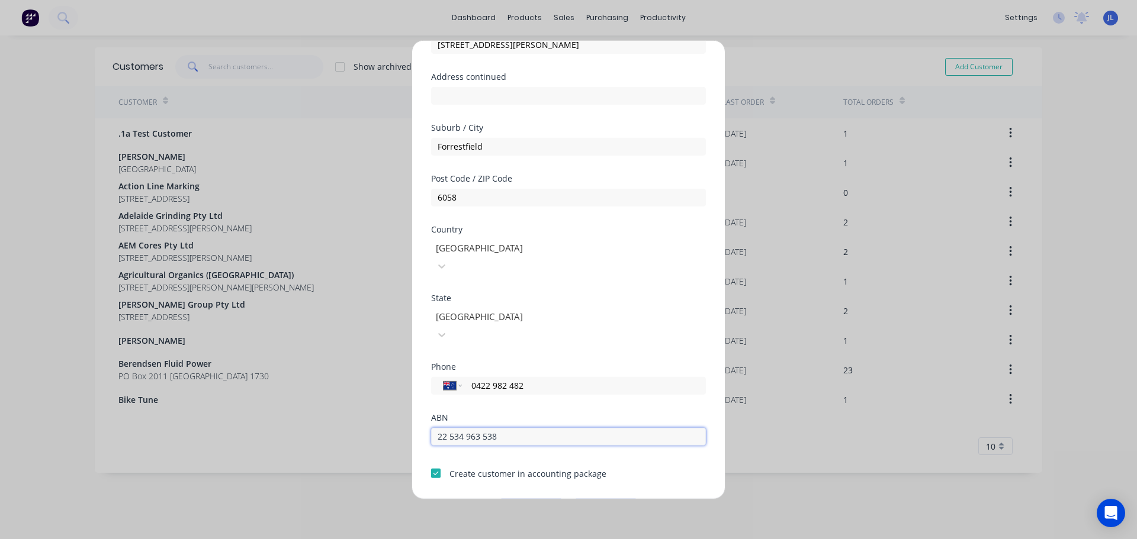
type input "22 534 963 538"
click at [530, 498] on button "Save" at bounding box center [530, 507] width 65 height 19
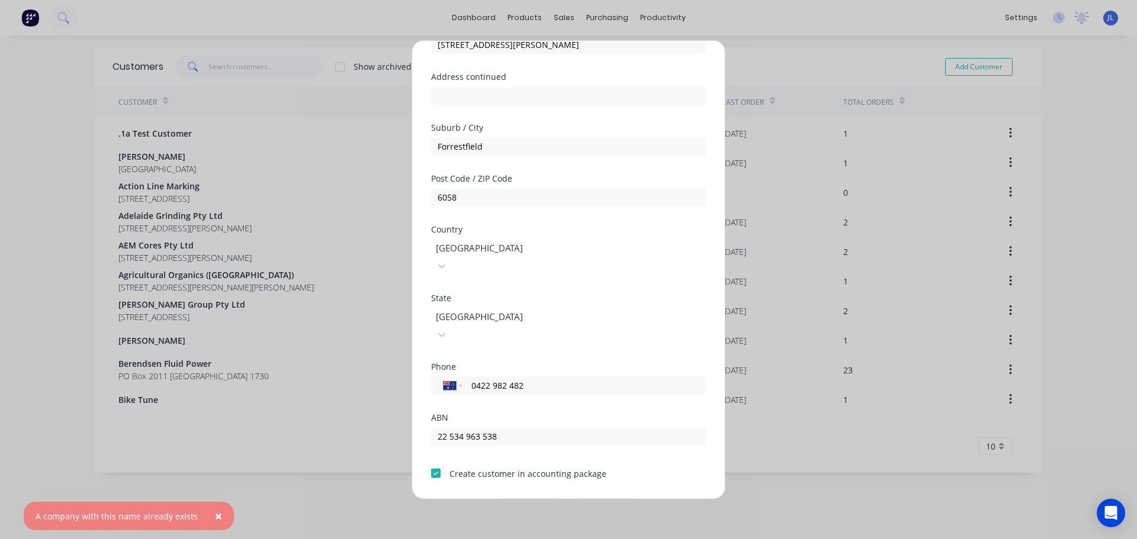
click at [616, 498] on button "Cancel" at bounding box center [605, 507] width 65 height 19
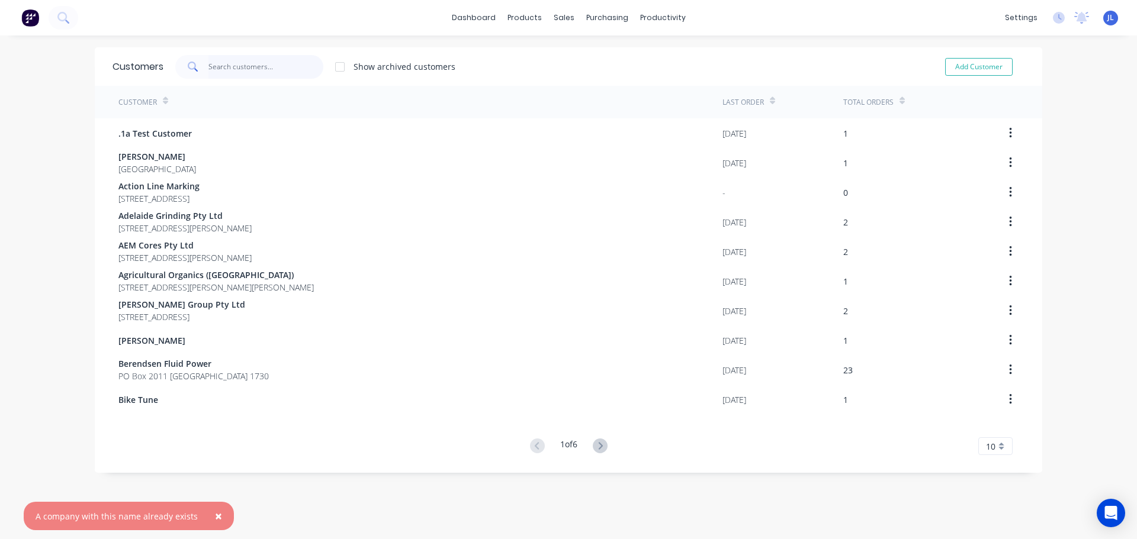
click at [236, 58] on input "text" at bounding box center [265, 67] width 115 height 24
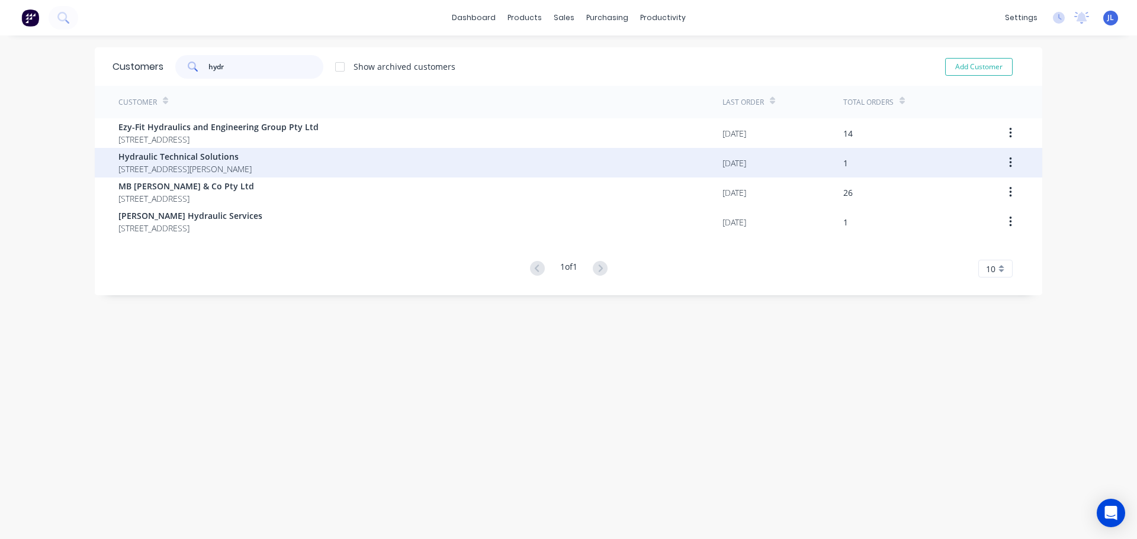
type input "hydr"
click at [252, 170] on span "[STREET_ADDRESS][PERSON_NAME]" at bounding box center [184, 169] width 133 height 12
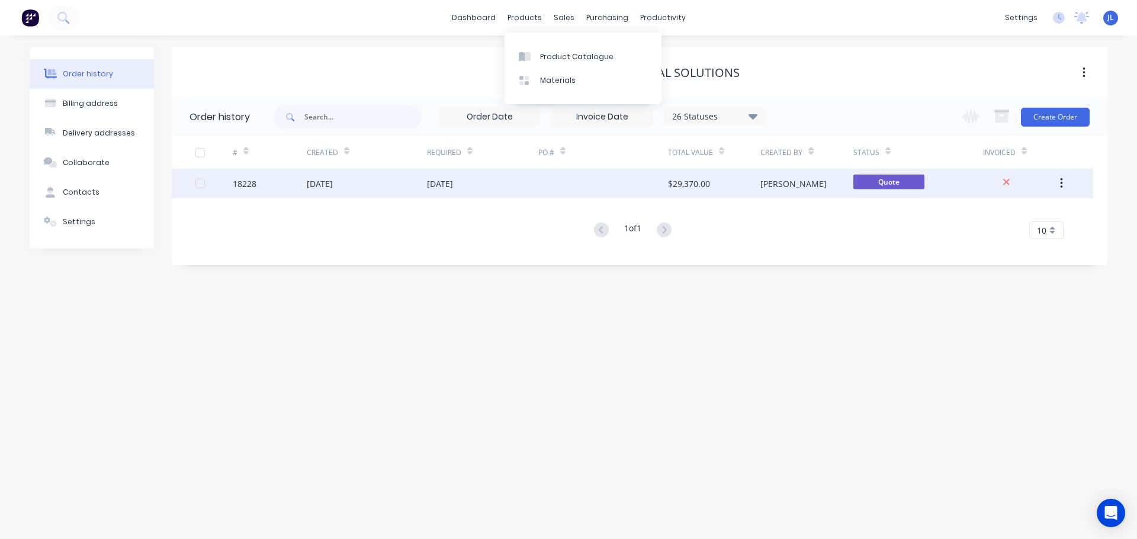
click at [386, 185] on div "[DATE]" at bounding box center [367, 184] width 120 height 30
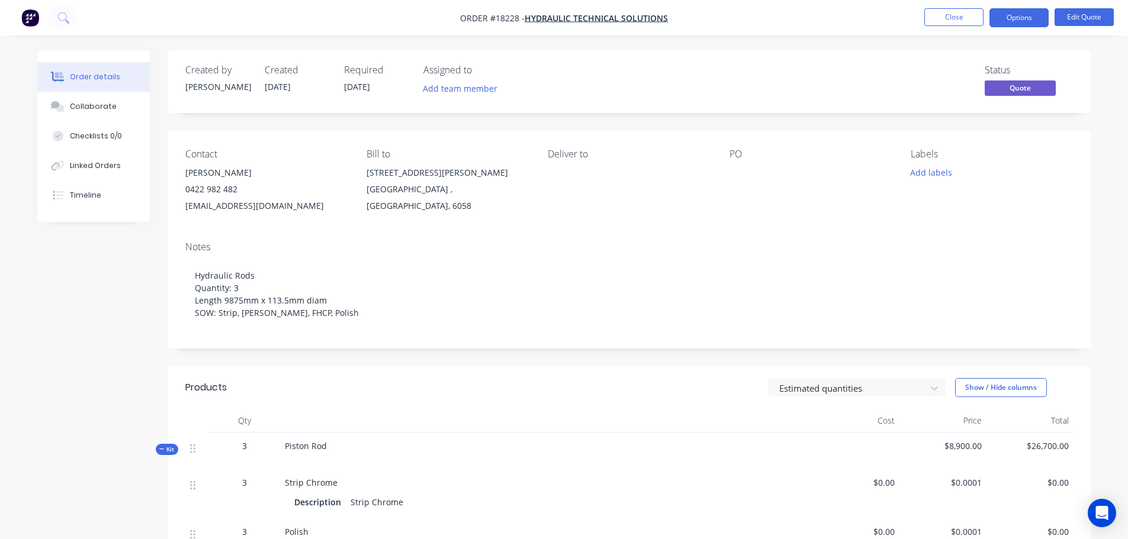
click at [754, 170] on div at bounding box center [803, 173] width 148 height 17
click at [1021, 22] on button "Options" at bounding box center [1018, 17] width 59 height 19
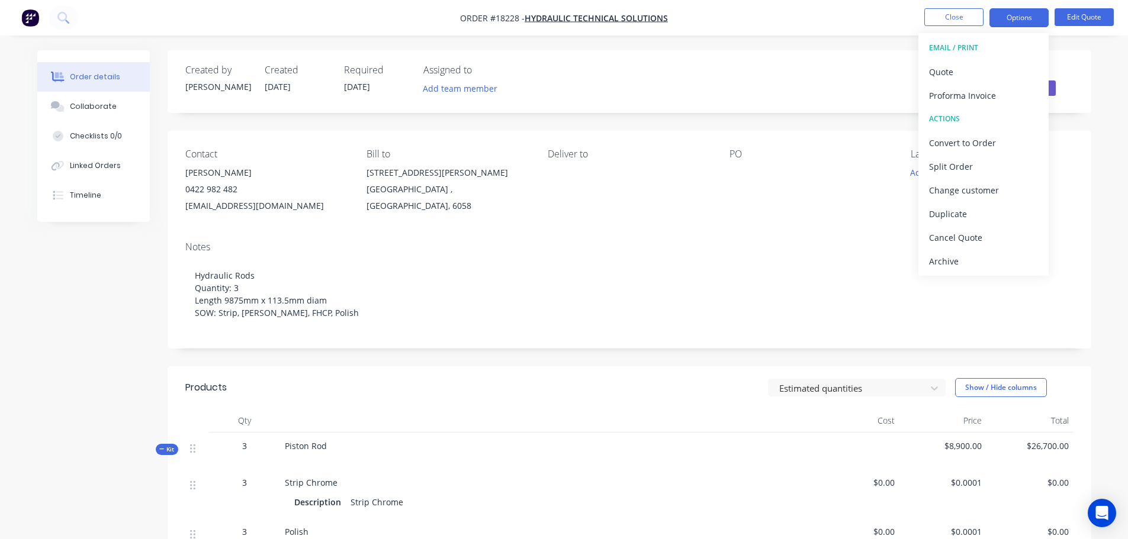
click at [817, 99] on div "Created by [PERSON_NAME] Created [DATE] Required [DATE] Assigned to Add team me…" at bounding box center [629, 81] width 923 height 63
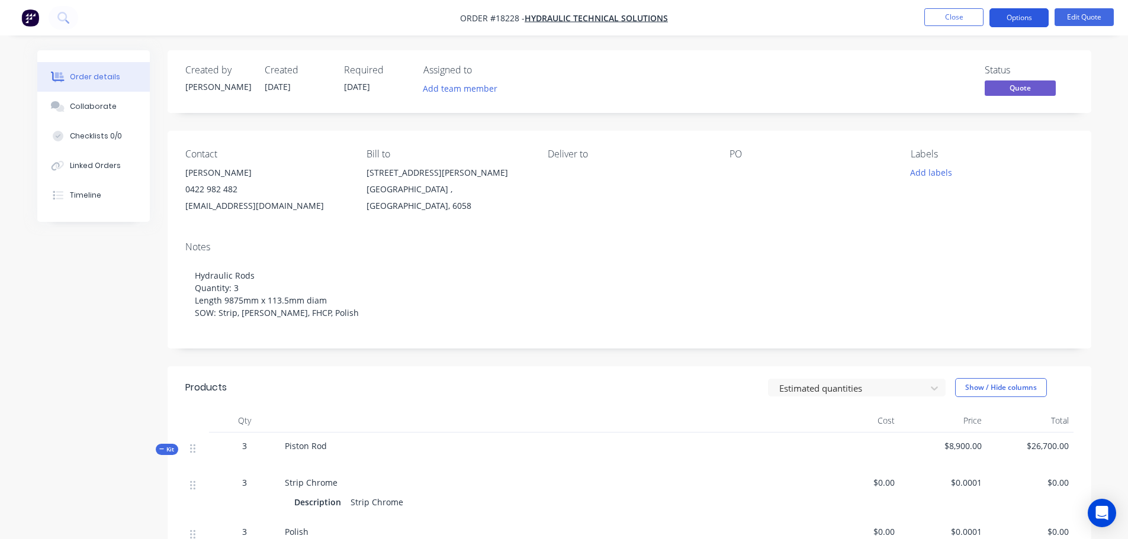
click at [1025, 17] on button "Options" at bounding box center [1018, 17] width 59 height 19
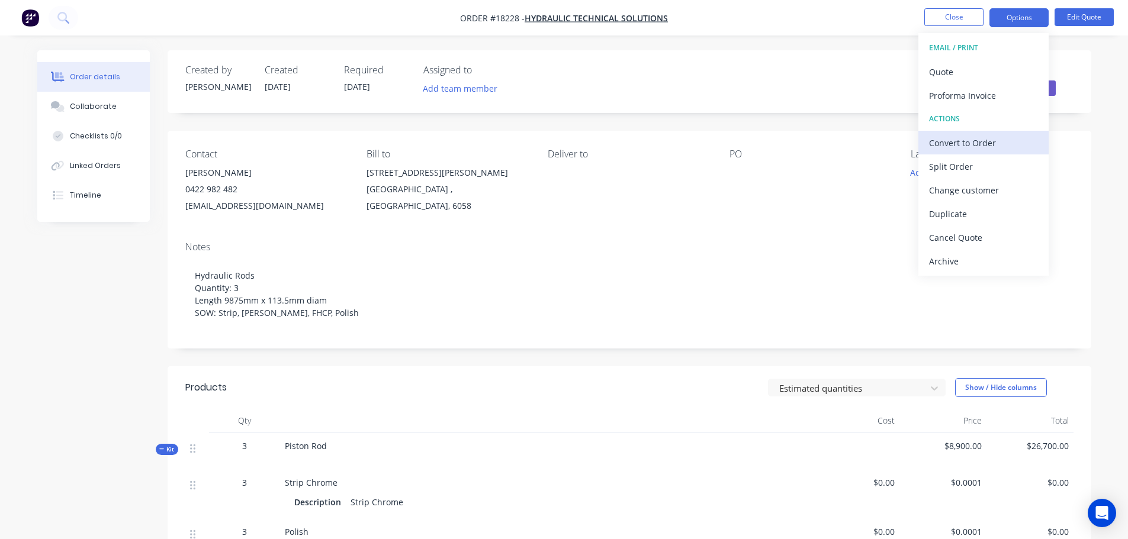
click at [986, 136] on div "Convert to Order" at bounding box center [983, 142] width 109 height 17
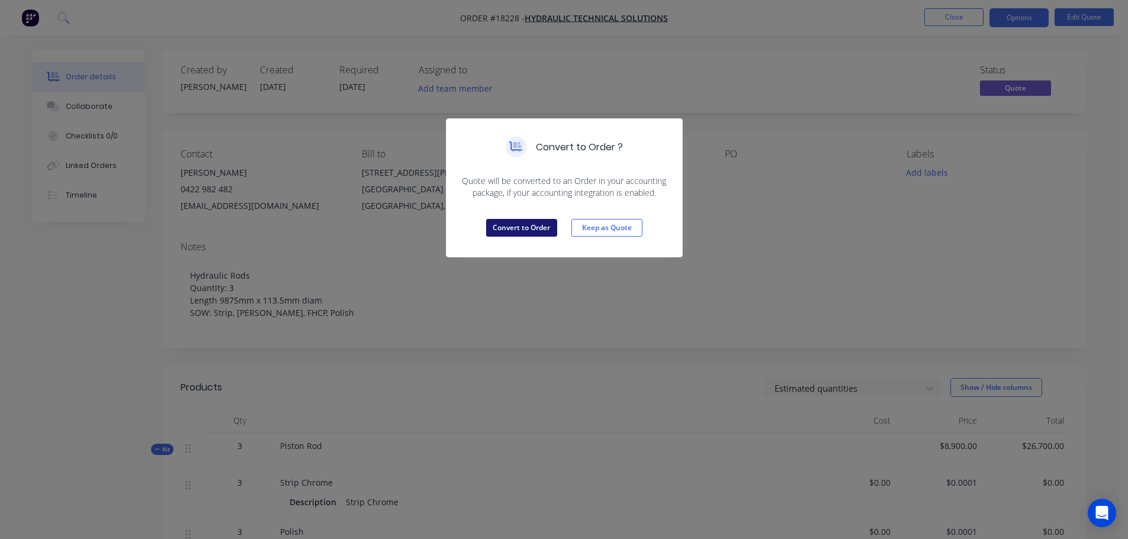
click at [540, 230] on button "Convert to Order" at bounding box center [521, 228] width 71 height 18
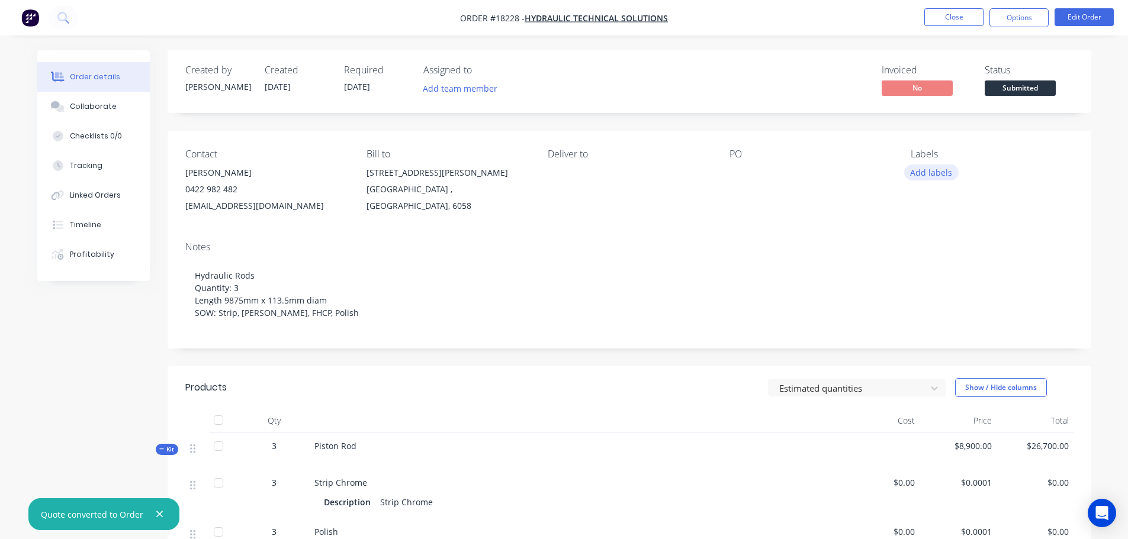
click at [940, 178] on button "Add labels" at bounding box center [931, 173] width 54 height 16
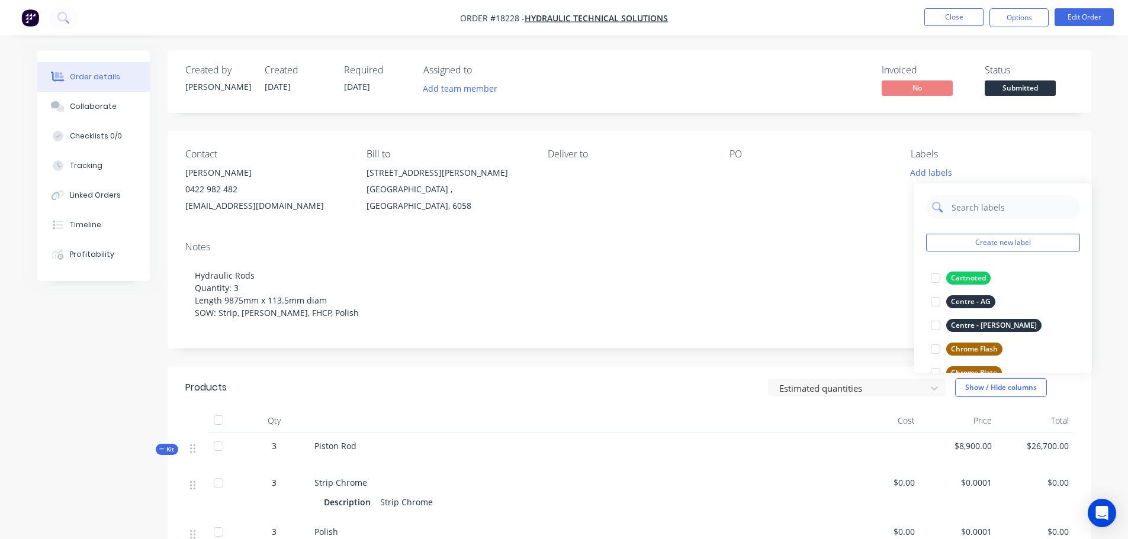
click at [974, 213] on input "text" at bounding box center [1012, 207] width 124 height 24
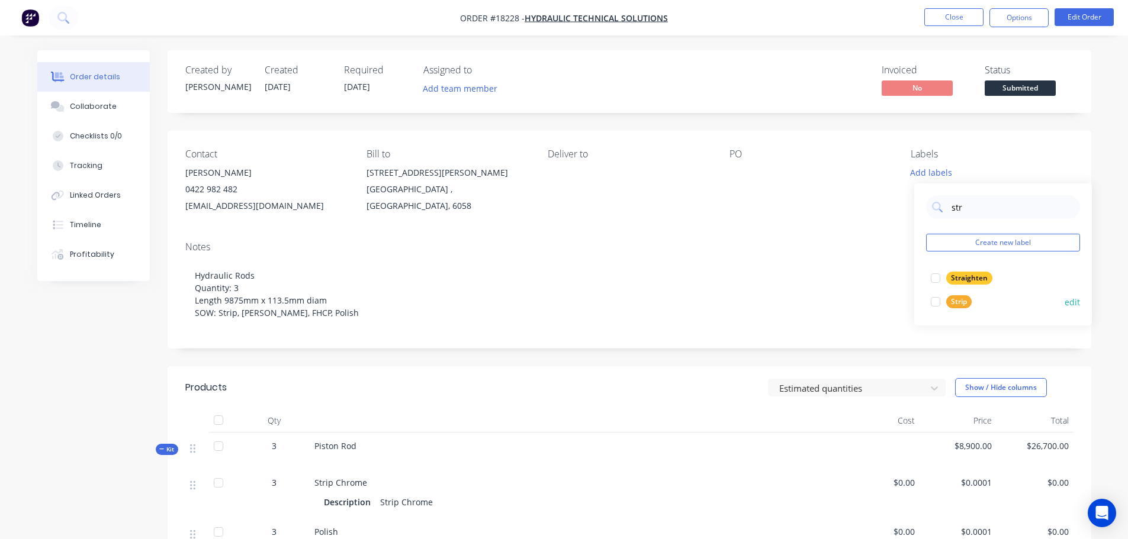
click at [937, 301] on div at bounding box center [935, 302] width 24 height 24
click at [981, 209] on input "str" at bounding box center [1012, 202] width 124 height 24
type input "s"
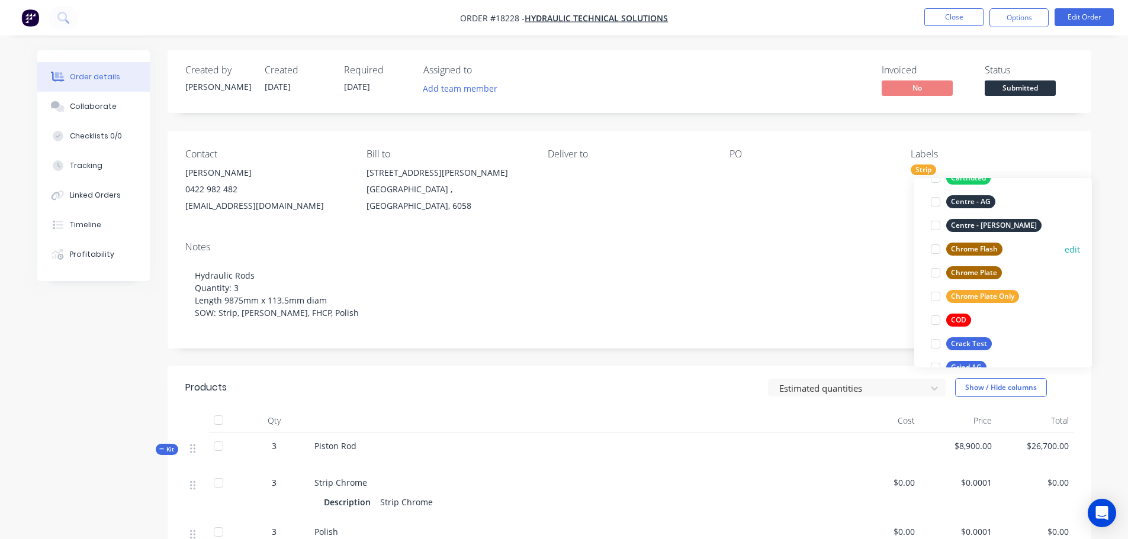
click at [935, 247] on div at bounding box center [935, 249] width 24 height 24
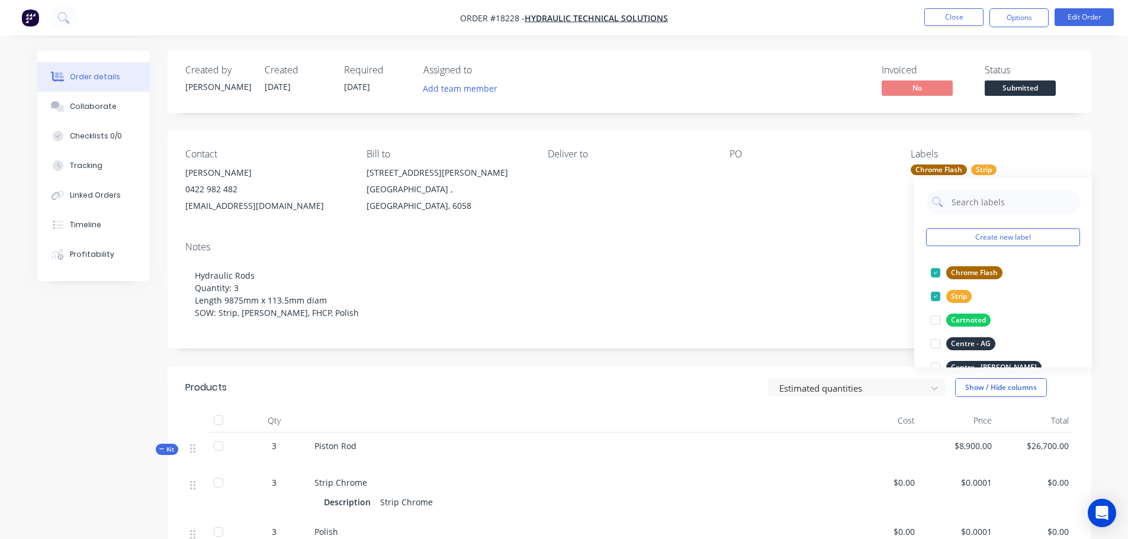
click at [80, 341] on div "Created by [PERSON_NAME] Created [DATE] Required [DATE] Assigned to Add team me…" at bounding box center [564, 463] width 1054 height 826
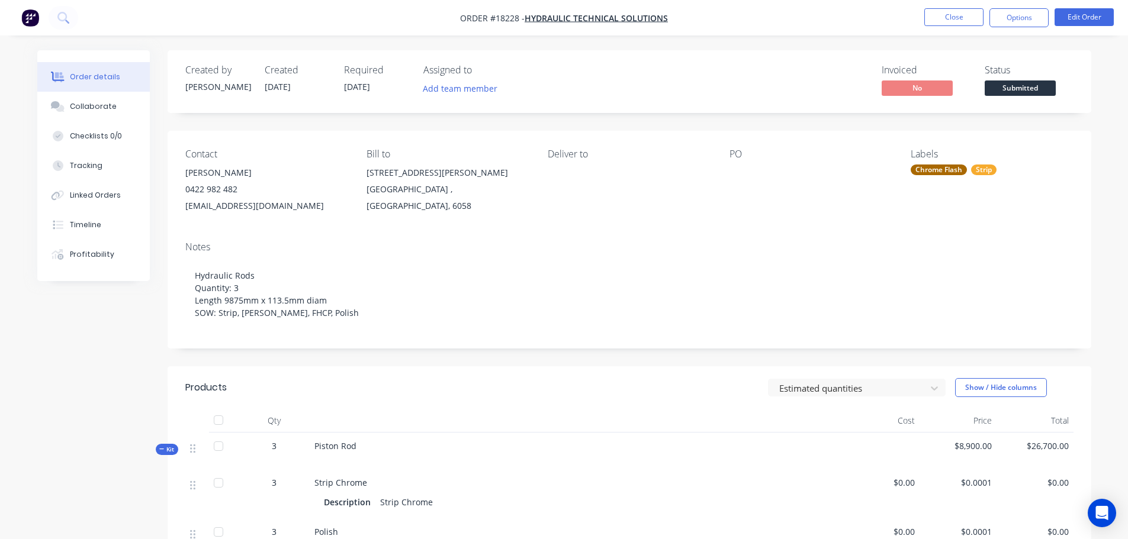
click at [732, 175] on div "Contact [PERSON_NAME] [PHONE_NUMBER] [EMAIL_ADDRESS][DOMAIN_NAME] Bill to [STRE…" at bounding box center [629, 181] width 923 height 101
click at [1072, 25] on button "Edit Order" at bounding box center [1083, 17] width 59 height 18
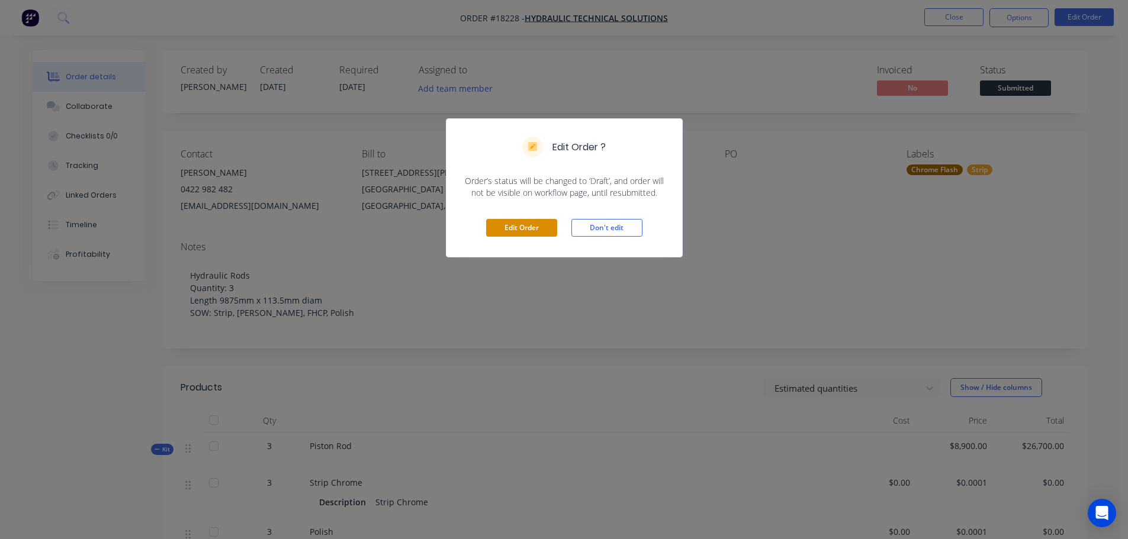
click at [529, 230] on button "Edit Order" at bounding box center [521, 228] width 71 height 18
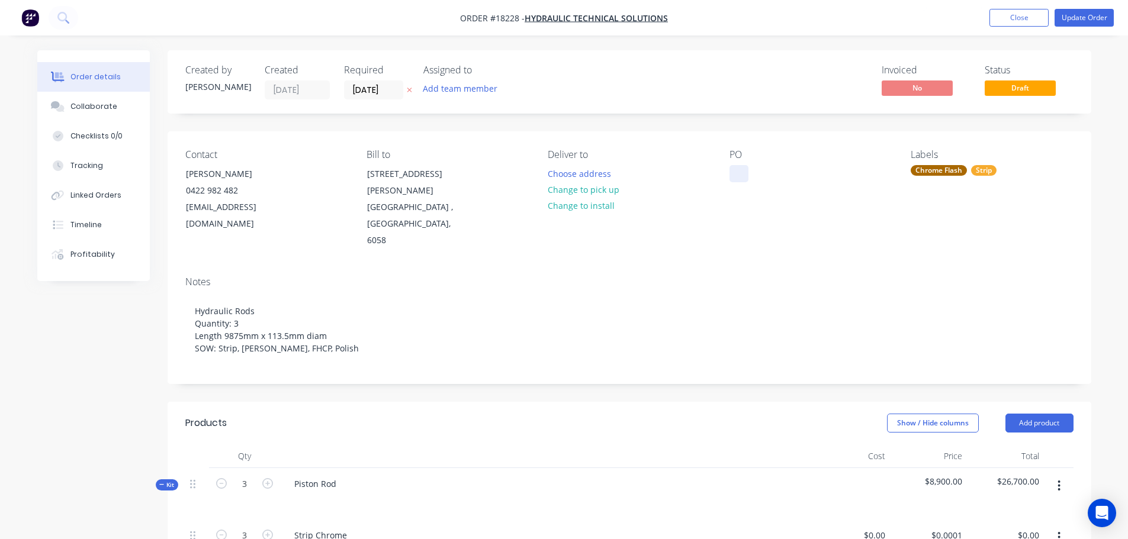
click at [743, 170] on div at bounding box center [738, 173] width 19 height 17
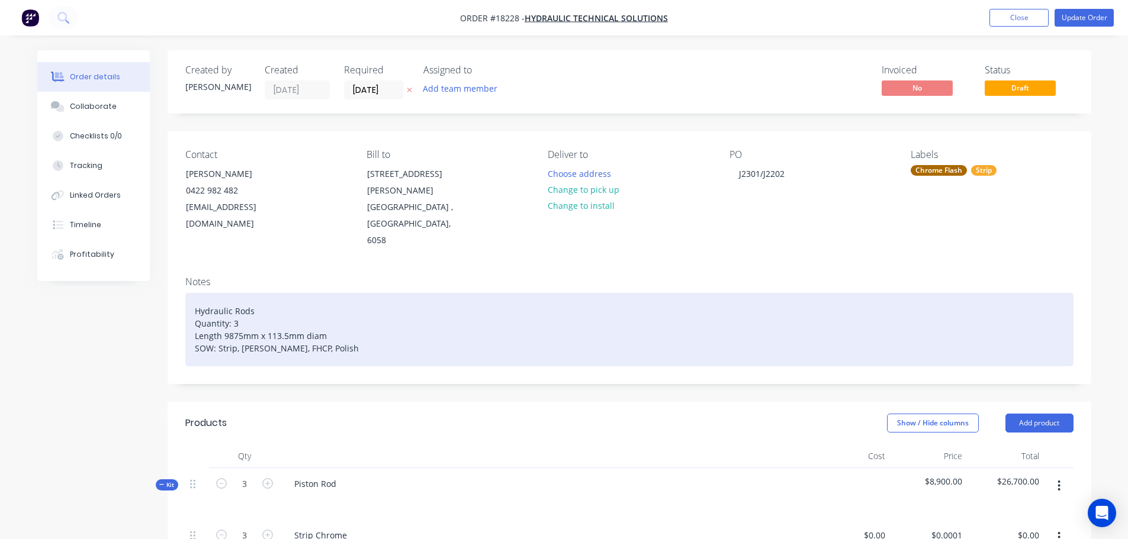
click at [781, 298] on div "Hydraulic Rods Quantity: 3 Length 9875mm x 113.5mm diam SOW: Strip, [PERSON_NAM…" at bounding box center [629, 329] width 888 height 73
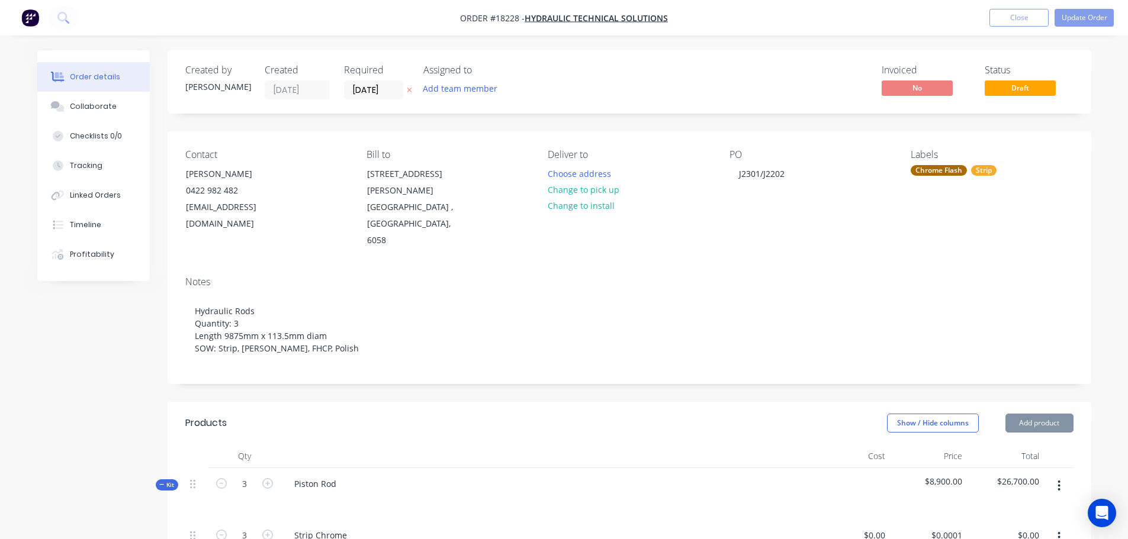
click at [1096, 21] on button "Update Order" at bounding box center [1083, 18] width 59 height 18
